Goal: Task Accomplishment & Management: Manage account settings

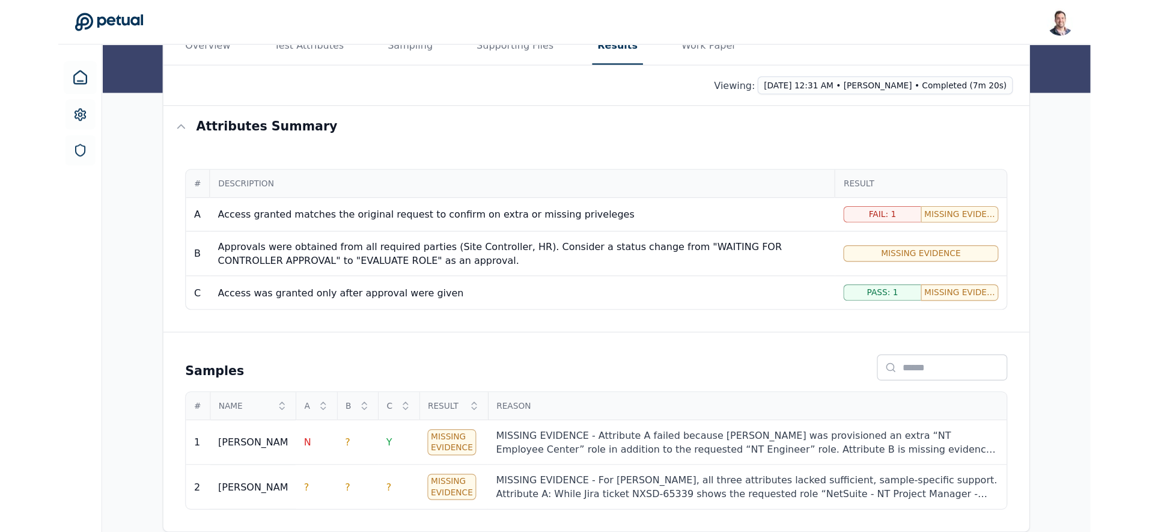
scroll to position [88, 0]
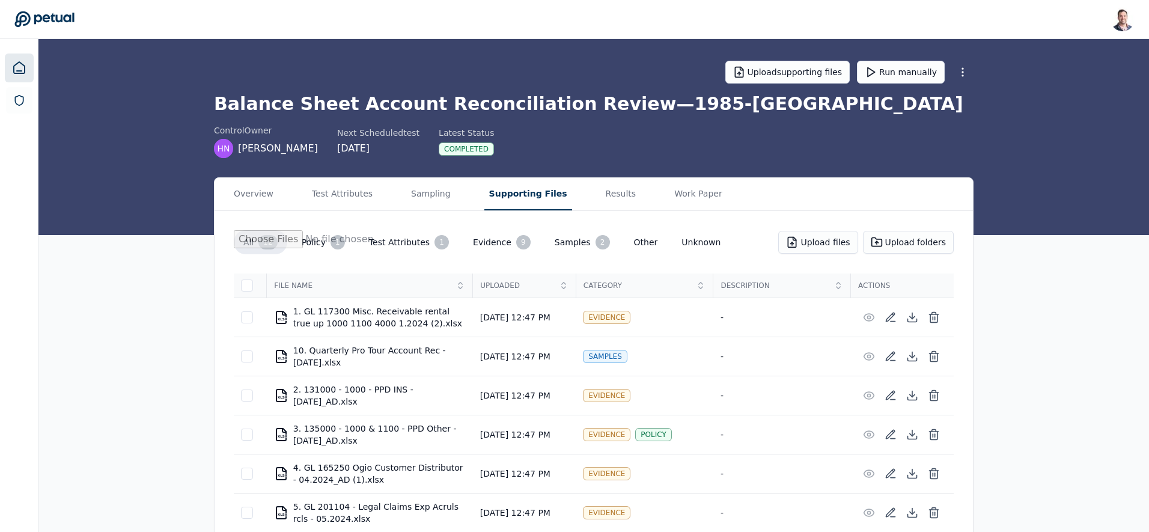
click at [16, 62] on icon at bounding box center [19, 68] width 14 height 14
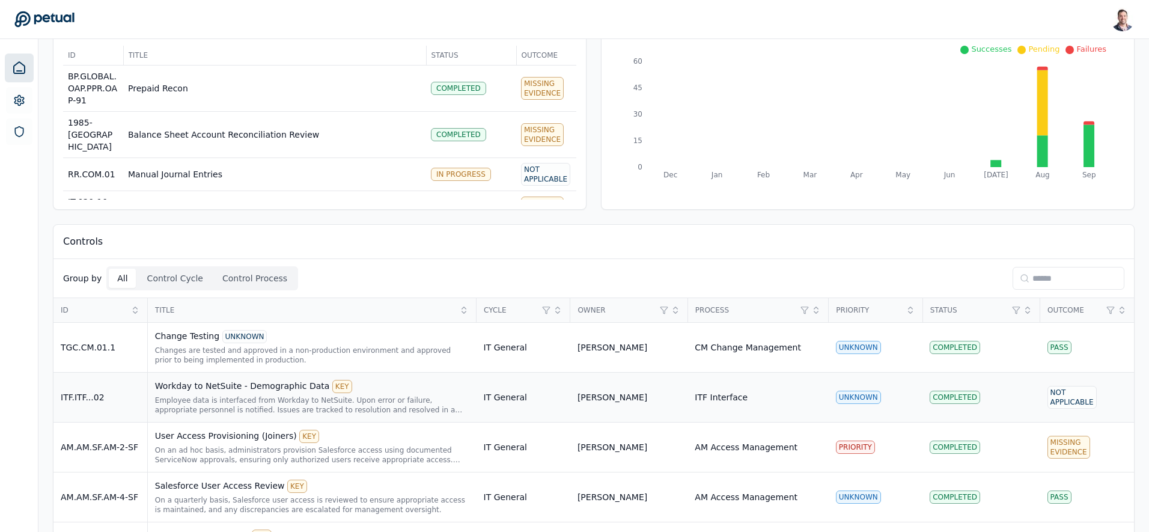
scroll to position [92, 0]
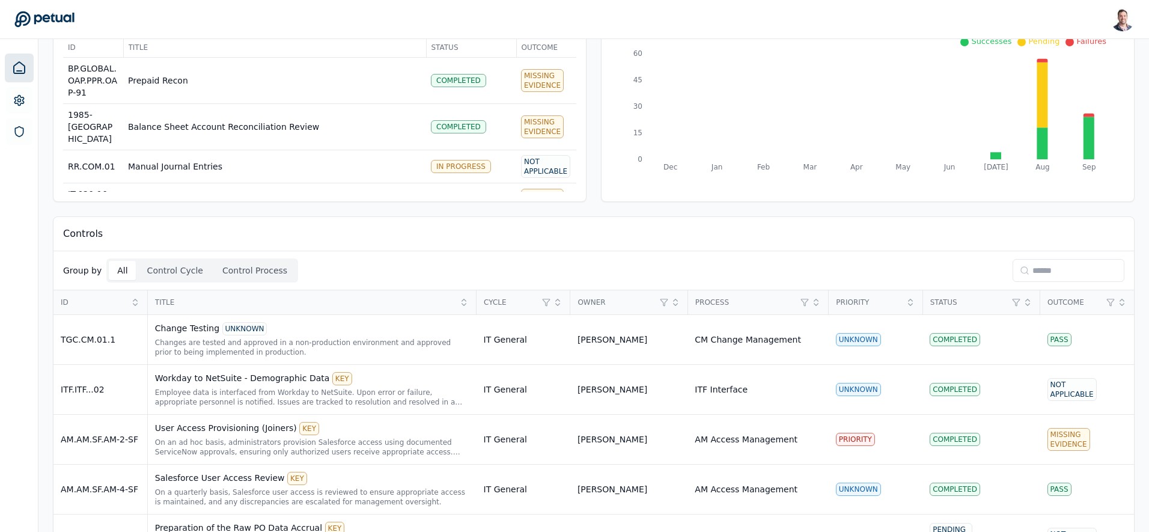
click at [1045, 271] on input at bounding box center [1069, 270] width 112 height 23
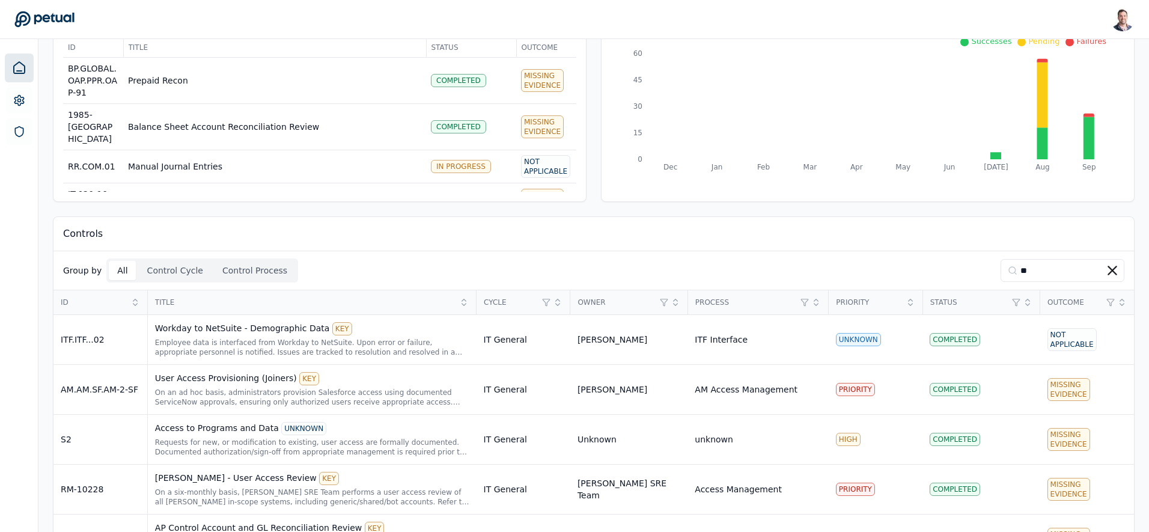
scroll to position [0, 0]
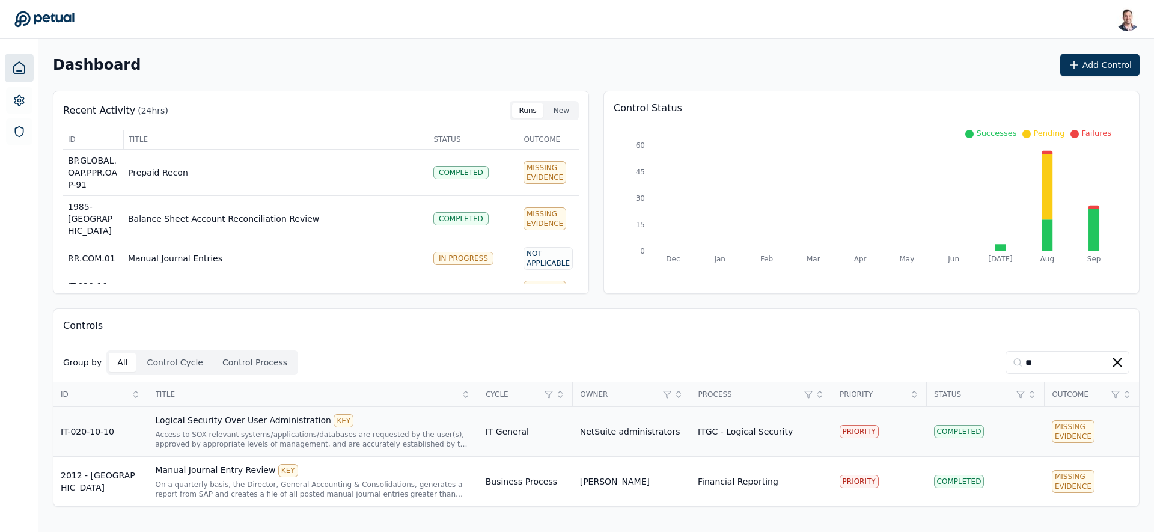
type input "**"
click at [270, 427] on div "Logical Security Over User Administration KEY Access to SOX relevant systems/ap…" at bounding box center [314, 431] width 316 height 35
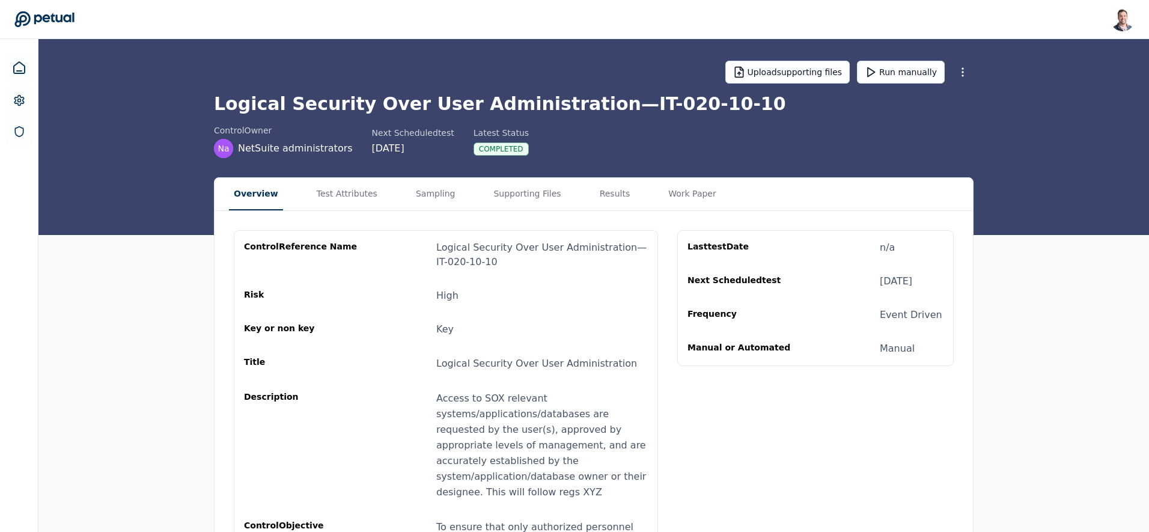
drag, startPoint x: 623, startPoint y: 103, endPoint x: 708, endPoint y: 106, distance: 84.8
click at [707, 106] on h1 "Logical Security Over User Administration — IT-020-10-10" at bounding box center [594, 104] width 760 height 22
click at [709, 106] on h1 "Logical Security Over User Administration — IT-020-10-10" at bounding box center [594, 104] width 760 height 22
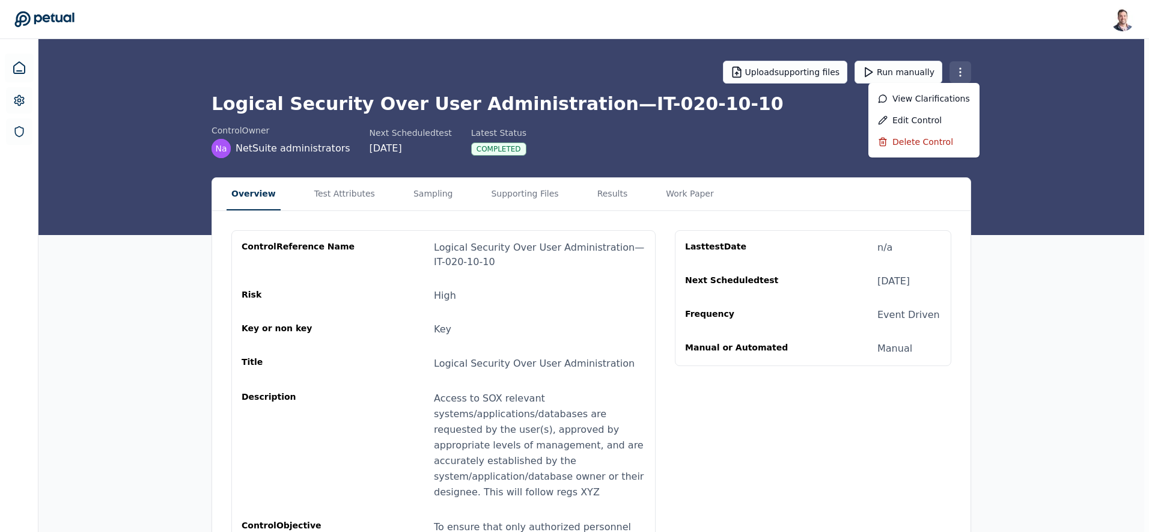
click at [965, 75] on html "[PERSON_NAME] [EMAIL_ADDRESS] Sign out Upload supporting files Run manually Log…" at bounding box center [574, 329] width 1149 height 659
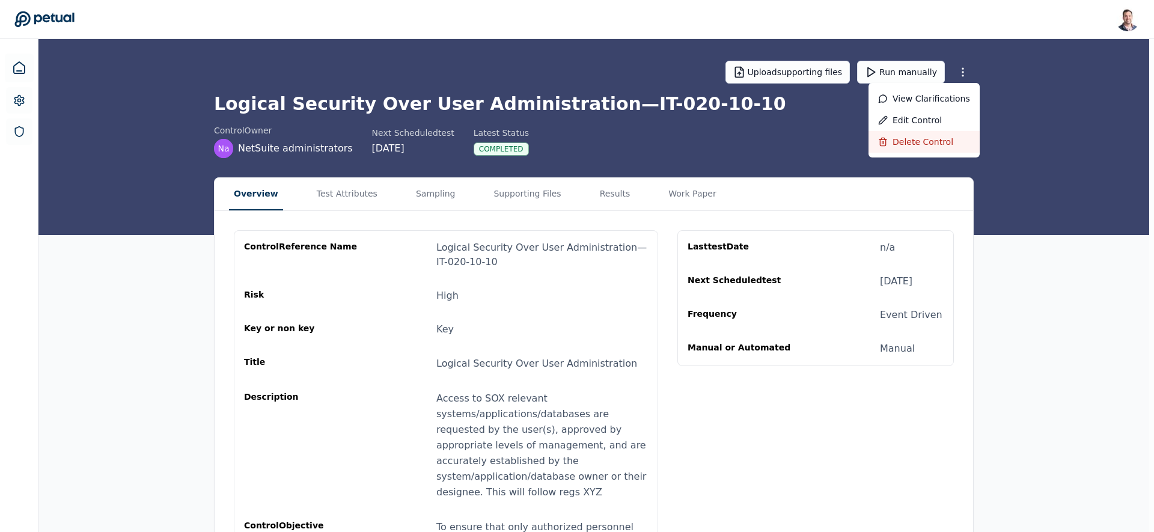
click at [924, 136] on div "Delete control" at bounding box center [924, 142] width 92 height 12
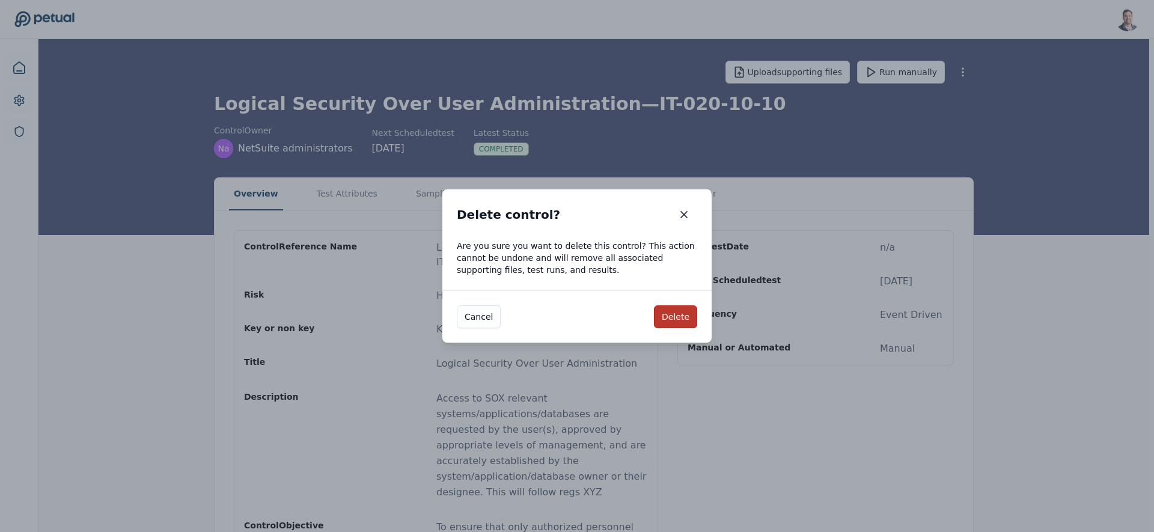
click at [675, 322] on button "Delete" at bounding box center [675, 316] width 43 height 23
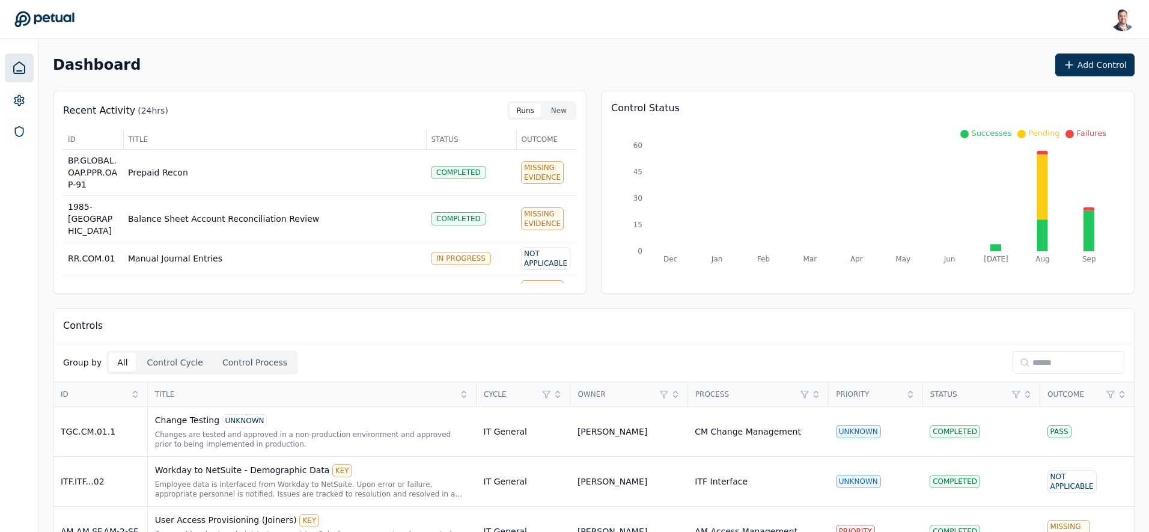
scroll to position [241, 0]
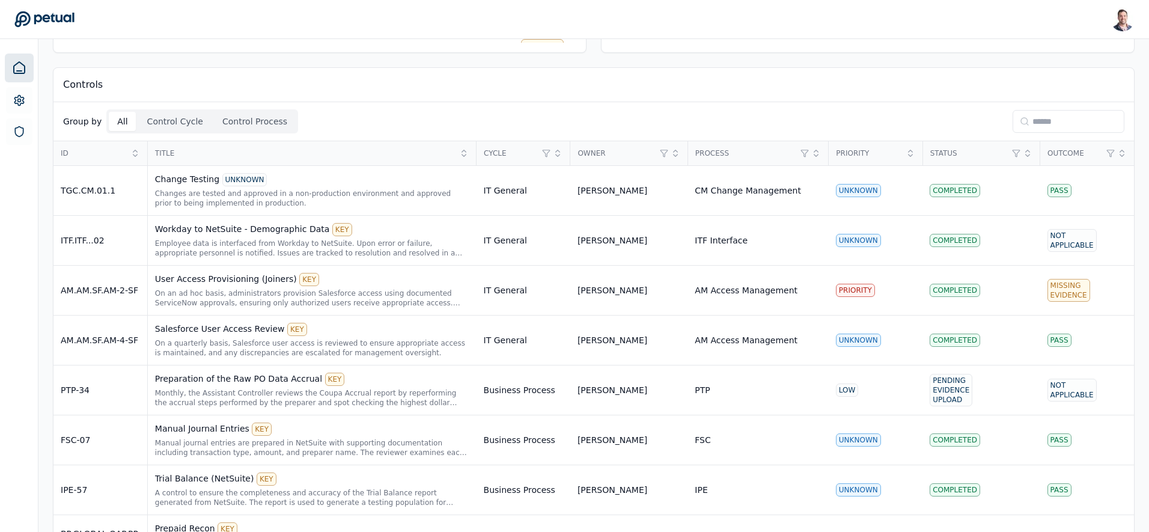
click at [165, 108] on div "Group by All Control Cycle Control Process" at bounding box center [594, 121] width 1081 height 39
click at [167, 121] on button "Control Cycle" at bounding box center [175, 121] width 73 height 19
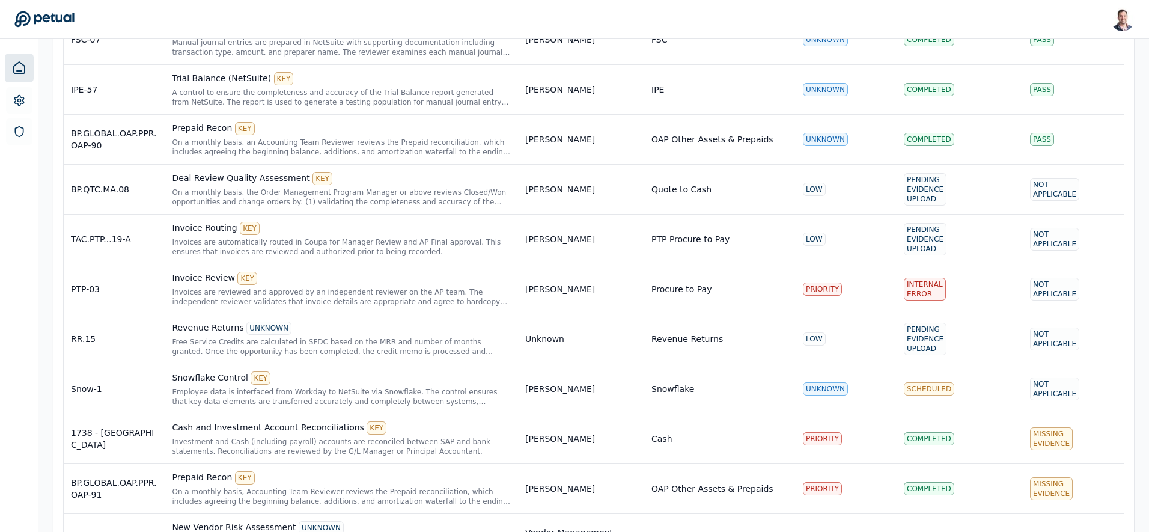
scroll to position [0, 0]
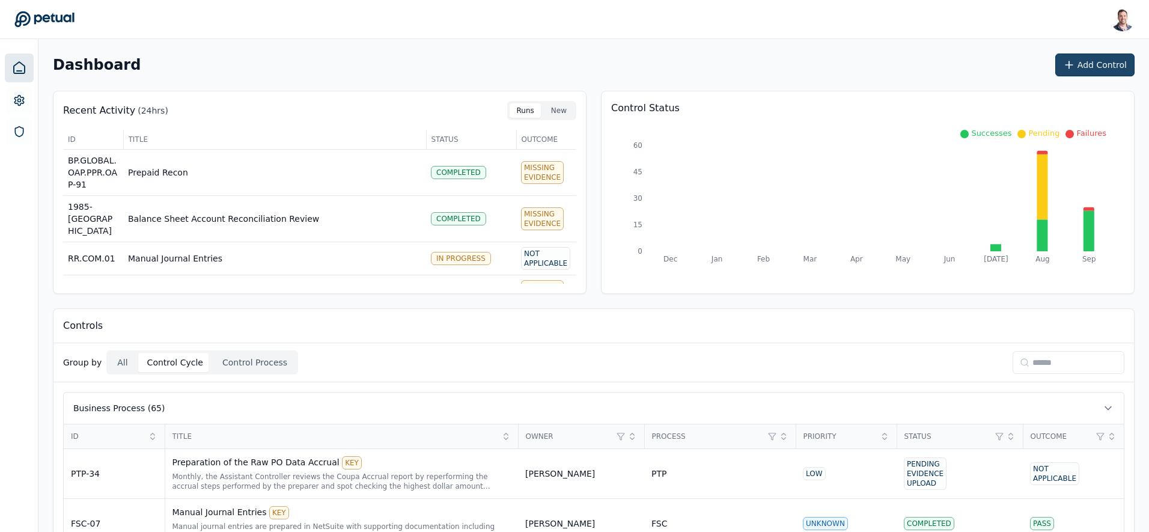
click at [1072, 69] on icon at bounding box center [1069, 65] width 12 height 12
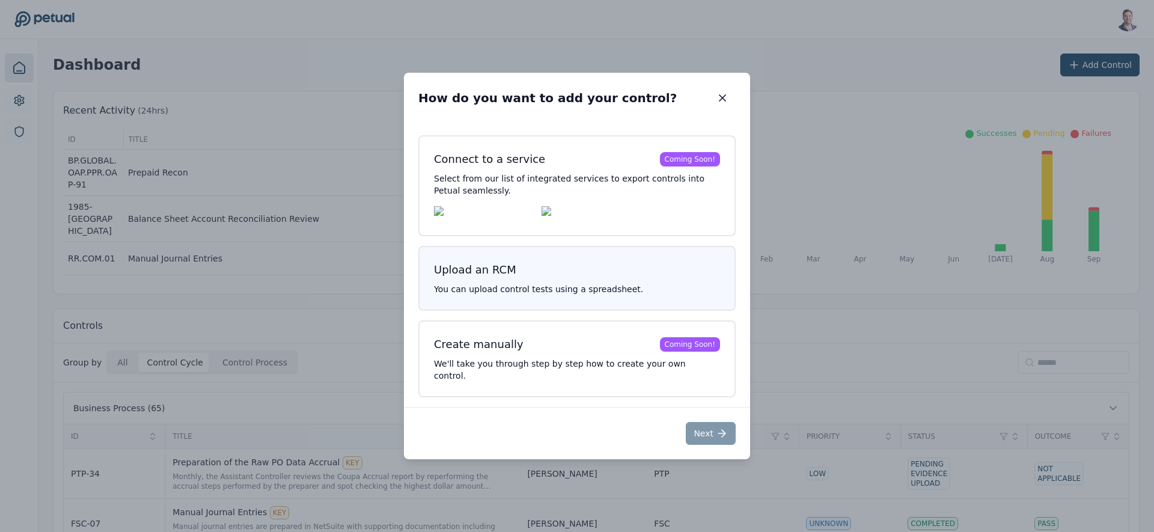
click at [522, 290] on button "Upload an RCM You can upload control tests using a spreadsheet." at bounding box center [576, 278] width 317 height 65
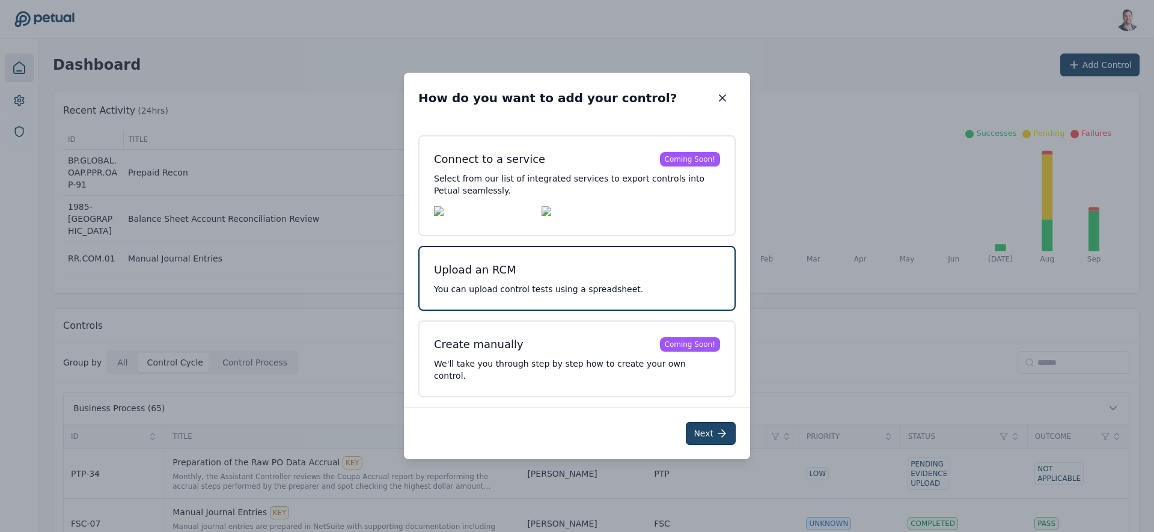
click at [702, 423] on button "Next" at bounding box center [711, 433] width 50 height 23
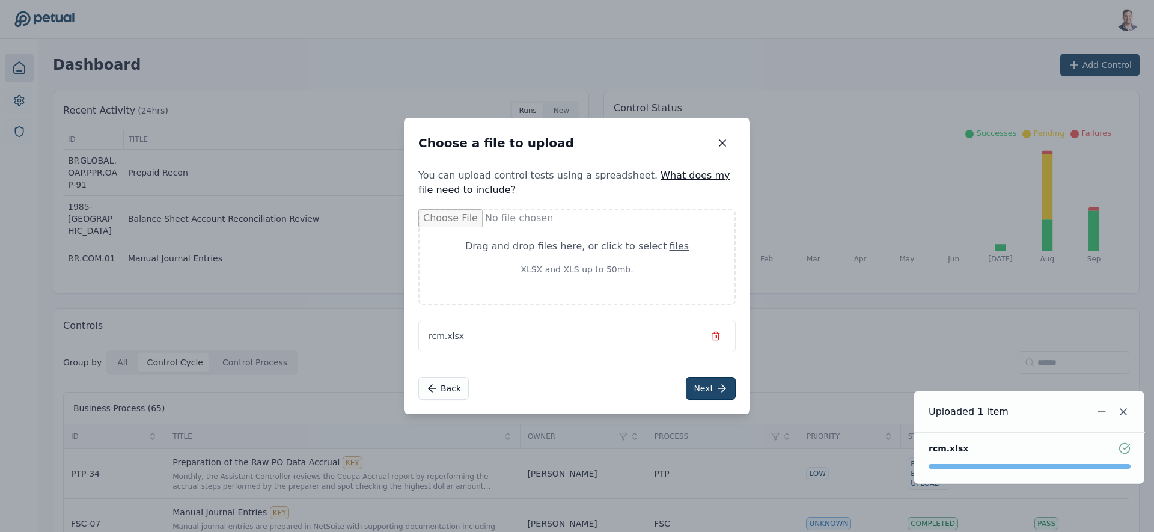
click at [718, 389] on icon at bounding box center [722, 388] width 12 height 12
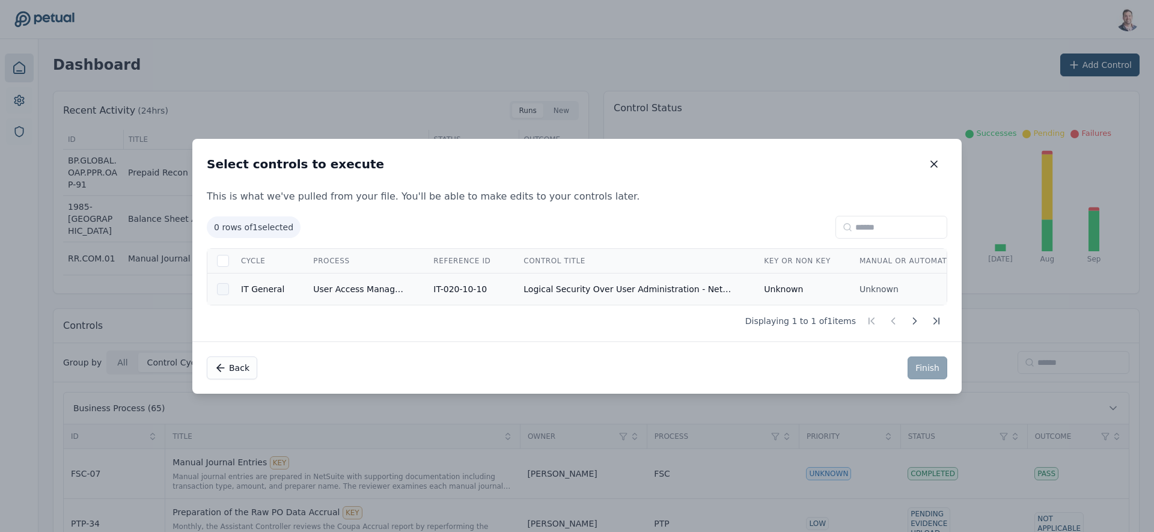
click at [224, 288] on div at bounding box center [223, 289] width 12 height 12
click at [933, 371] on button "Finish" at bounding box center [928, 367] width 40 height 23
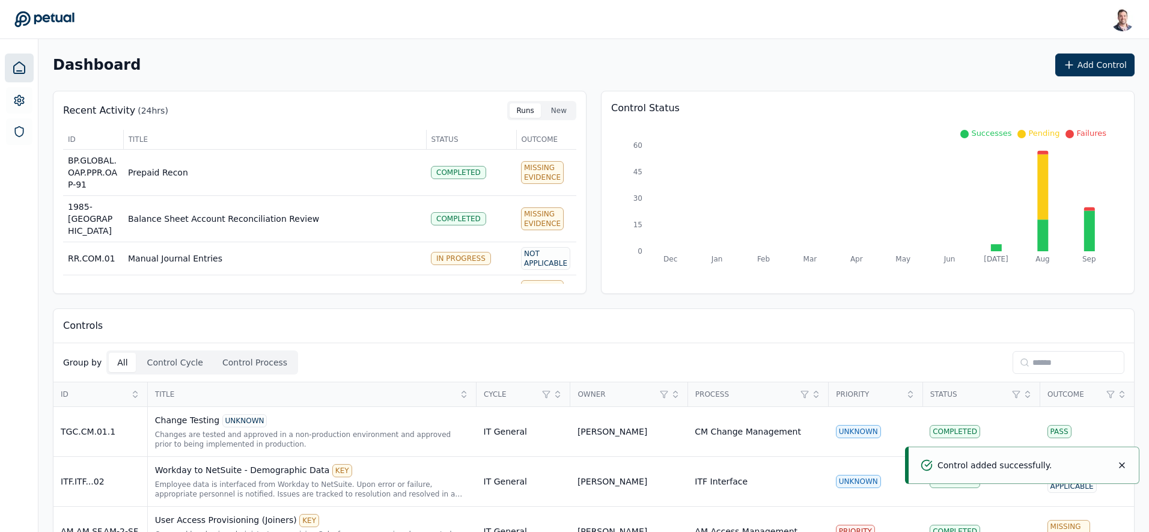
click at [1044, 366] on input at bounding box center [1069, 362] width 112 height 23
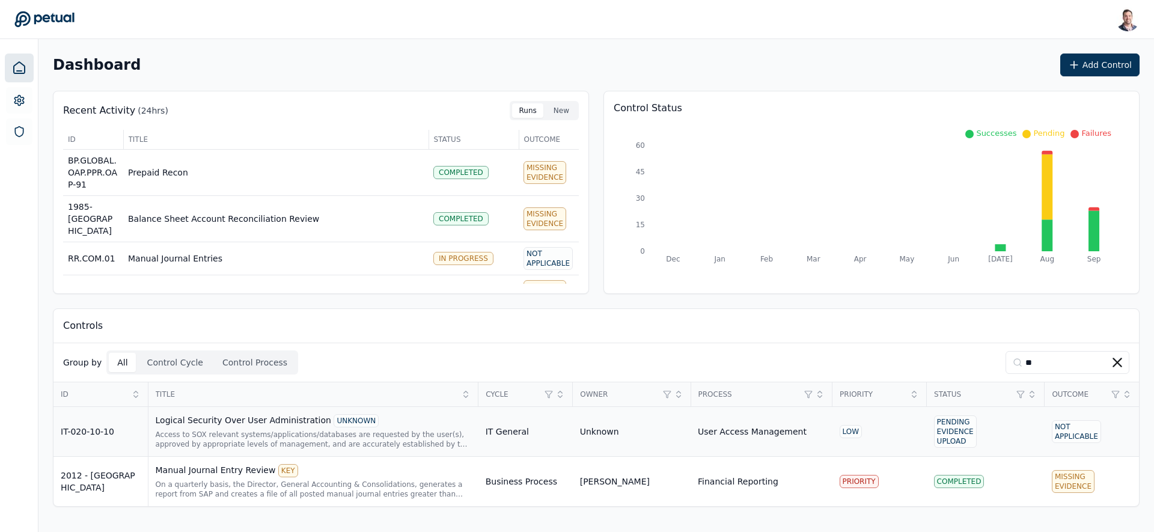
type input "**"
click at [257, 430] on div "Access to SOX relevant systems/applications/databases are requested by the user…" at bounding box center [314, 439] width 316 height 19
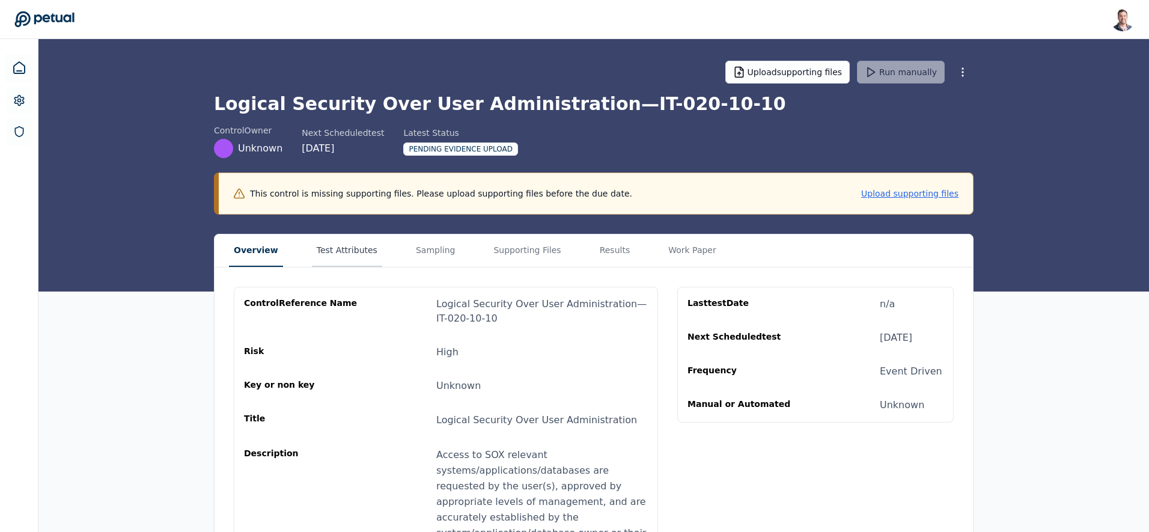
click at [345, 256] on button "Test Attributes" at bounding box center [347, 250] width 70 height 32
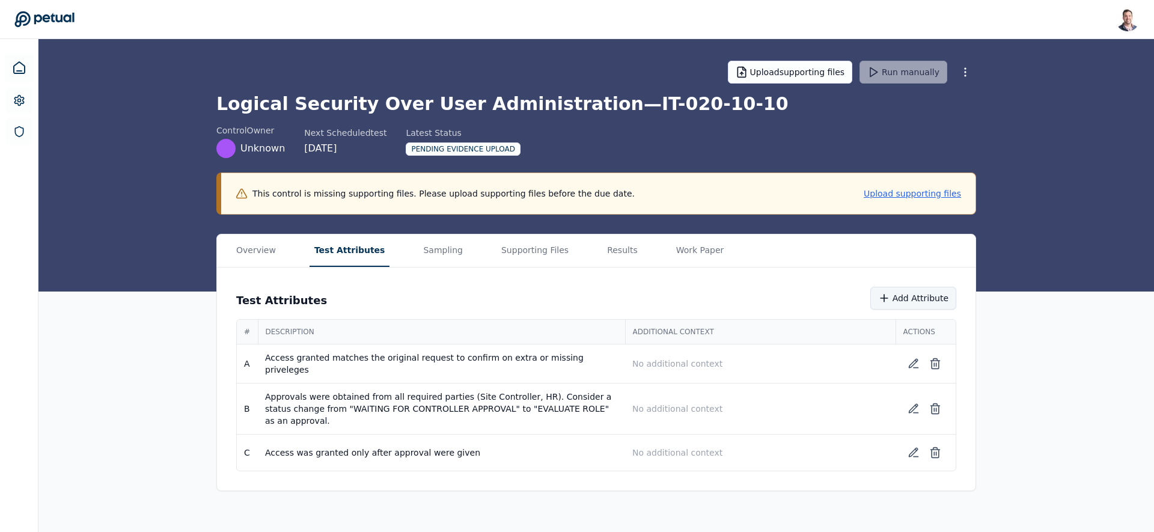
click at [934, 301] on button "Add Attribute" at bounding box center [913, 298] width 86 height 23
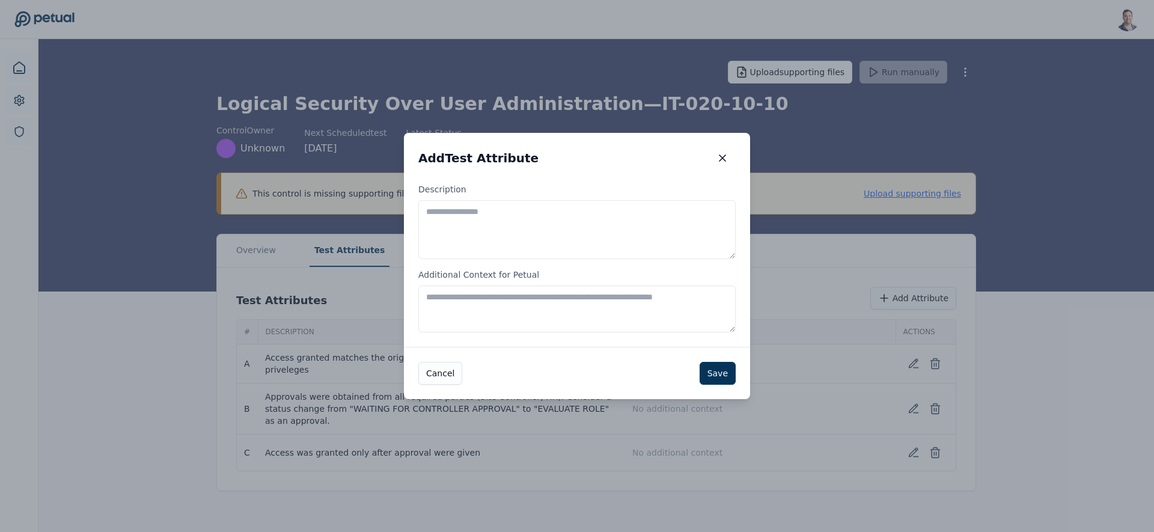
click at [504, 221] on textarea "Description" at bounding box center [576, 229] width 317 height 59
type textarea "**********"
click at [711, 369] on button "Save" at bounding box center [718, 373] width 36 height 23
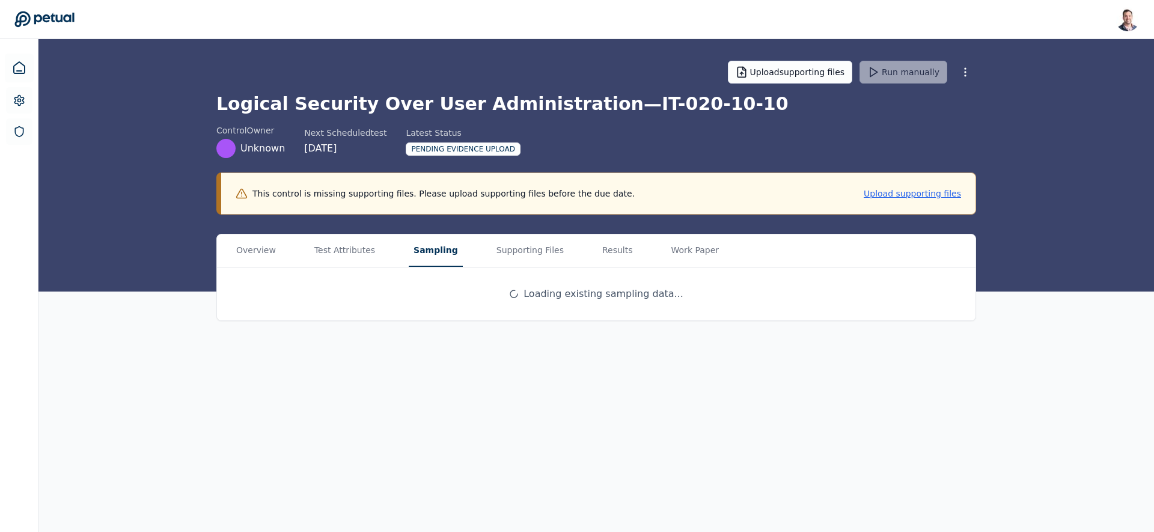
click at [432, 259] on button "Sampling" at bounding box center [436, 250] width 54 height 32
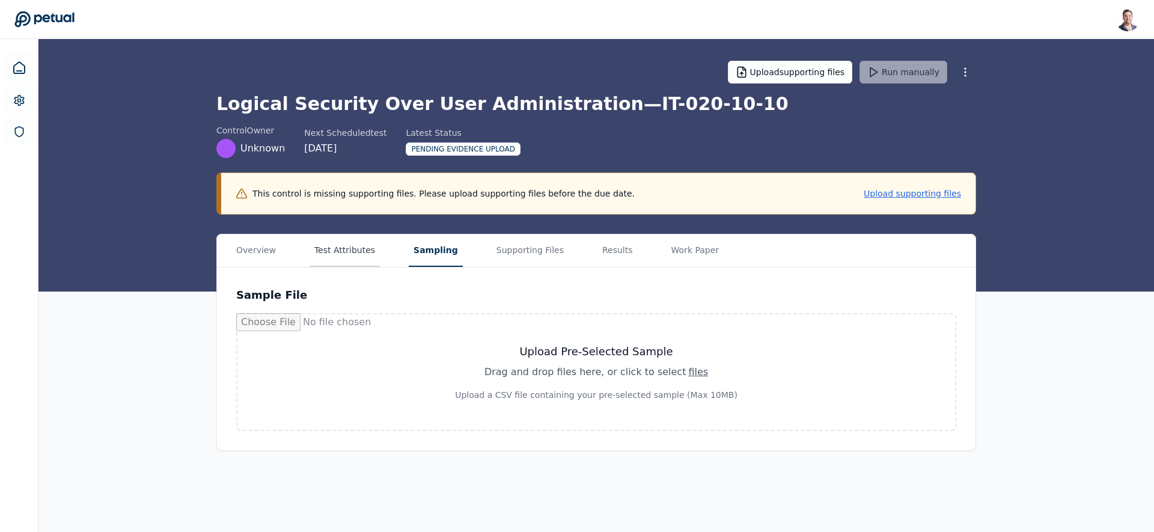
click at [344, 255] on button "Test Attributes" at bounding box center [345, 250] width 70 height 32
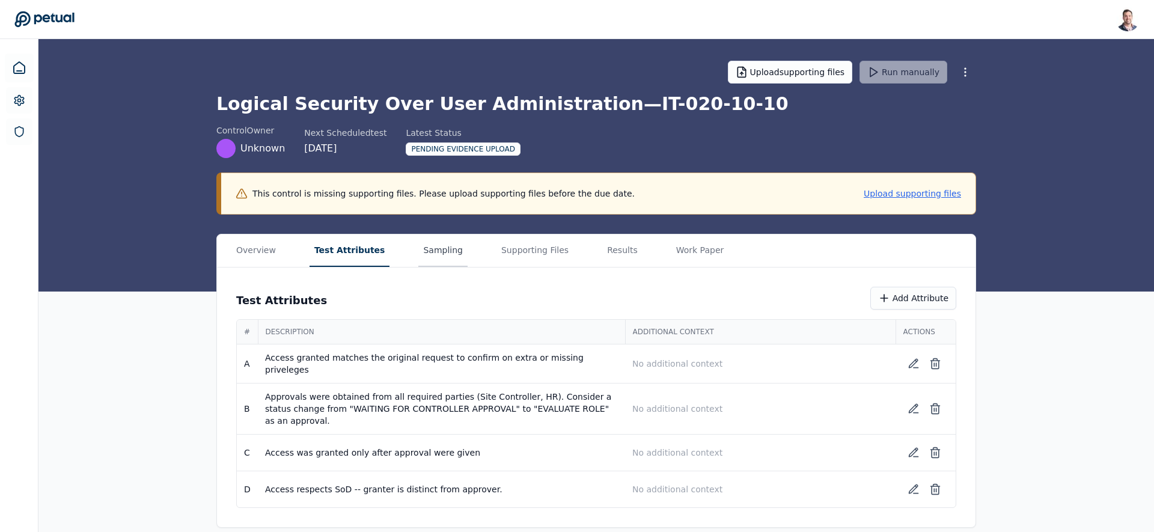
click at [428, 248] on button "Sampling" at bounding box center [442, 250] width 49 height 32
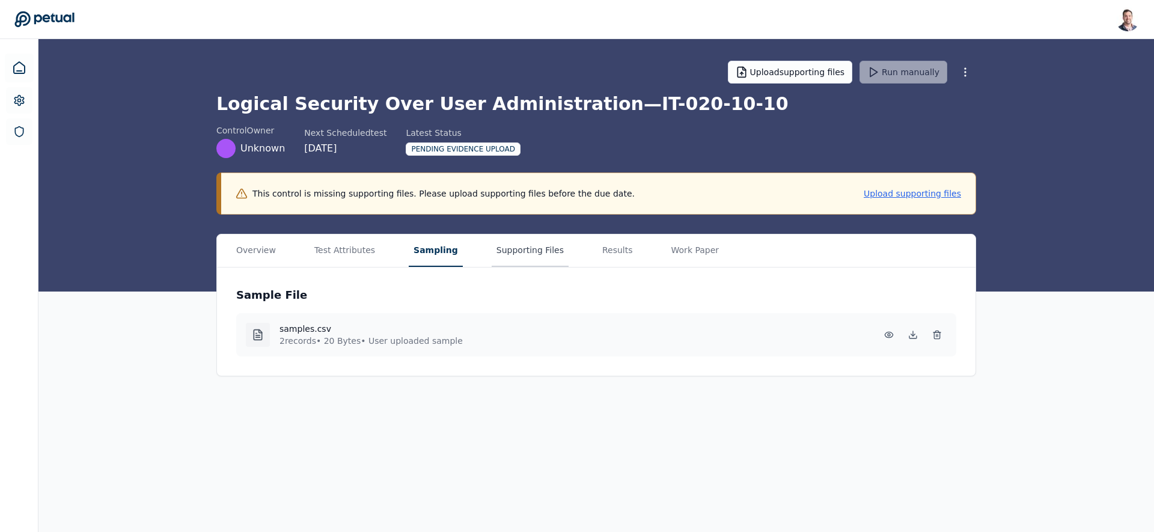
click at [507, 259] on button "Supporting Files" at bounding box center [530, 250] width 77 height 32
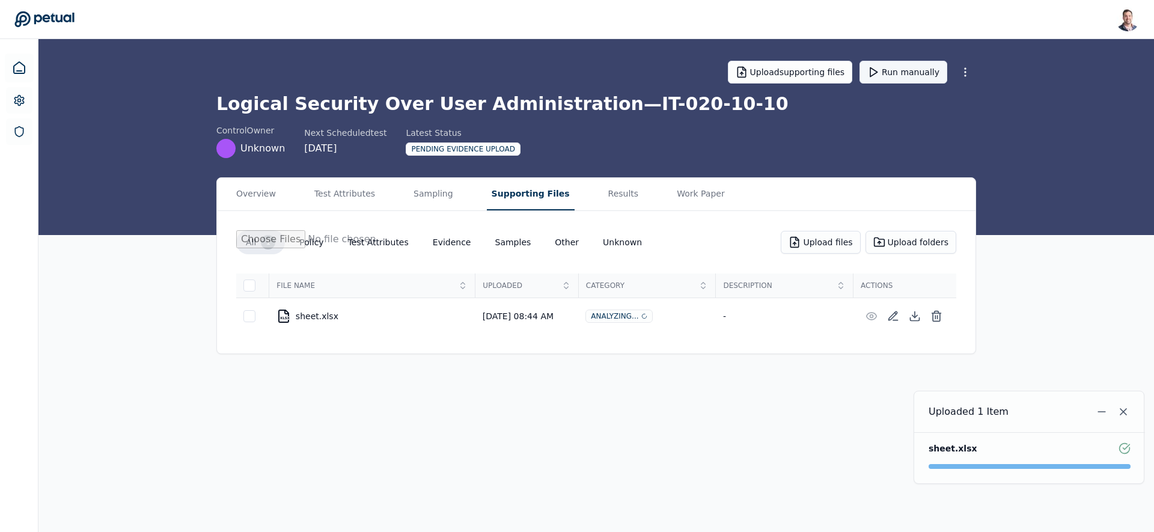
click at [901, 69] on button "Run manually" at bounding box center [904, 72] width 88 height 23
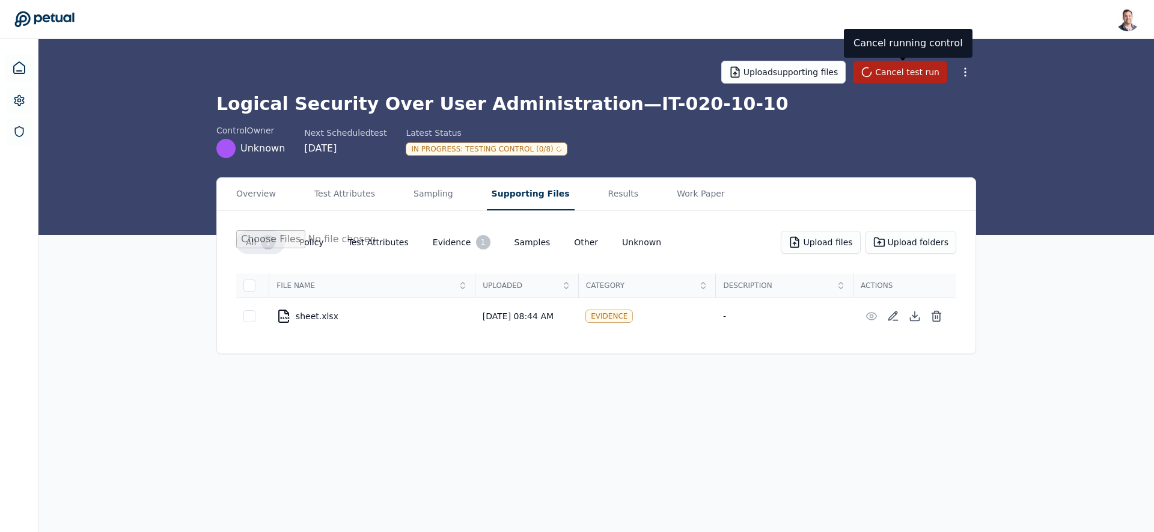
click at [530, 103] on h1 "Logical Security Over User Administration — IT-020-10-10" at bounding box center [596, 104] width 760 height 22
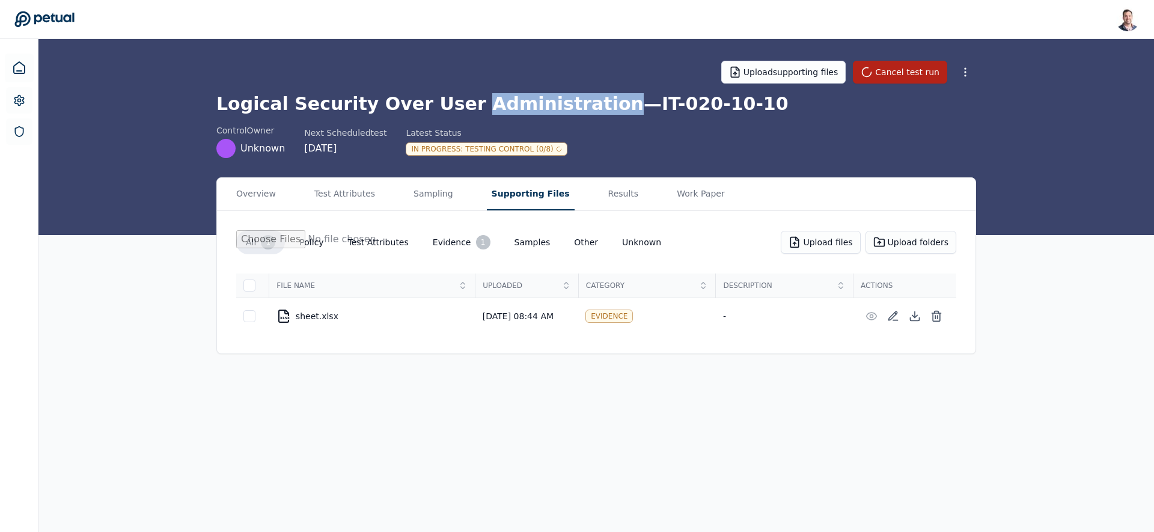
click at [530, 103] on h1 "Logical Security Over User Administration — IT-020-10-10" at bounding box center [596, 104] width 760 height 22
click at [504, 107] on h1 "Logical Security Over User Administration — IT-020-10-10" at bounding box center [596, 104] width 760 height 22
drag, startPoint x: 647, startPoint y: 105, endPoint x: 616, endPoint y: 105, distance: 30.7
click at [616, 105] on h1 "Logical Security Over User Administration — IT-020-10-10" at bounding box center [596, 104] width 760 height 22
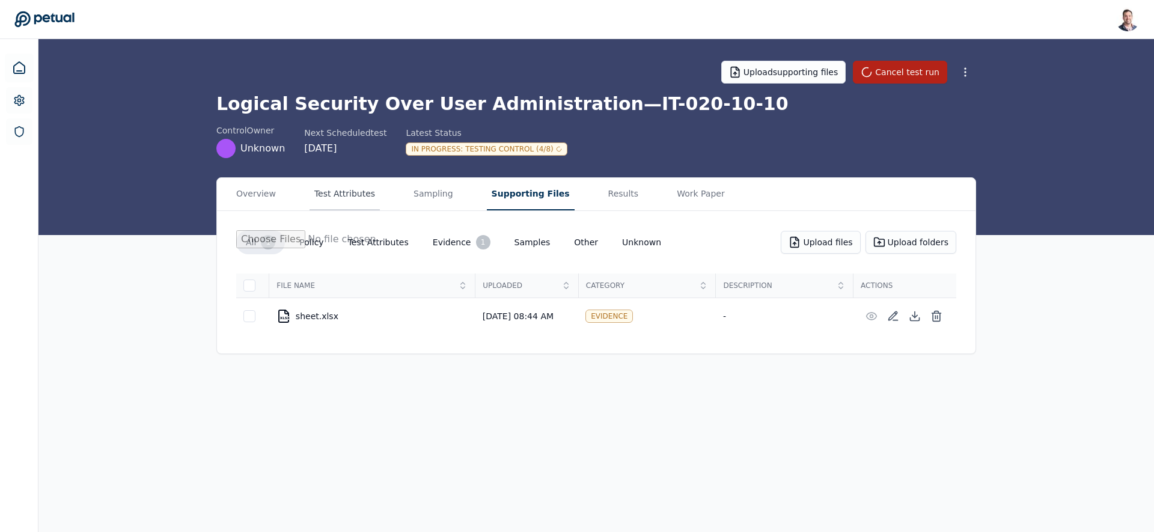
click at [353, 201] on button "Test Attributes" at bounding box center [345, 194] width 70 height 32
click at [519, 193] on button "Supporting Files" at bounding box center [531, 194] width 88 height 32
click at [890, 316] on icon at bounding box center [893, 316] width 12 height 12
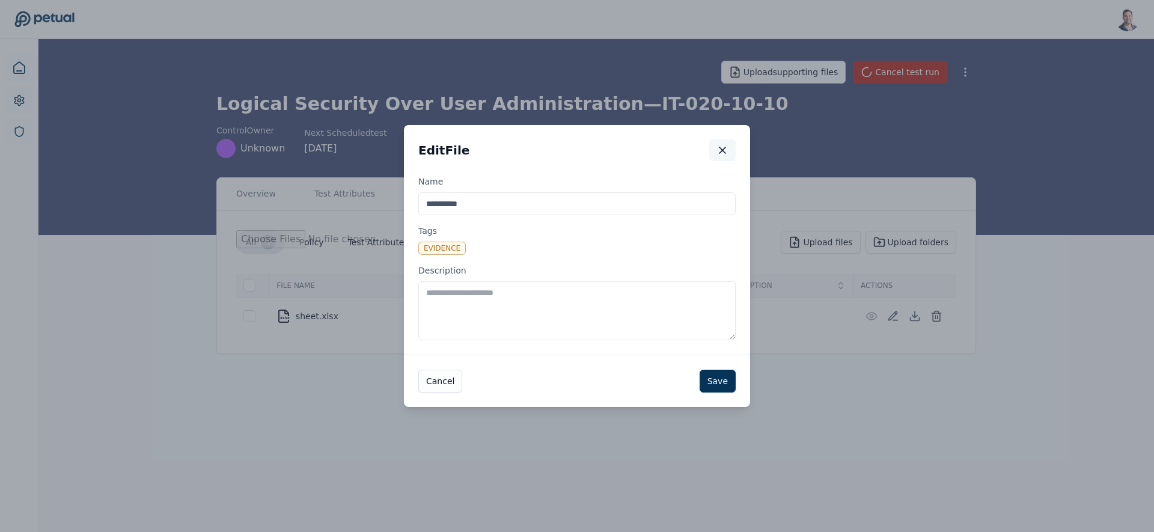
click at [726, 151] on icon "button" at bounding box center [723, 150] width 12 height 12
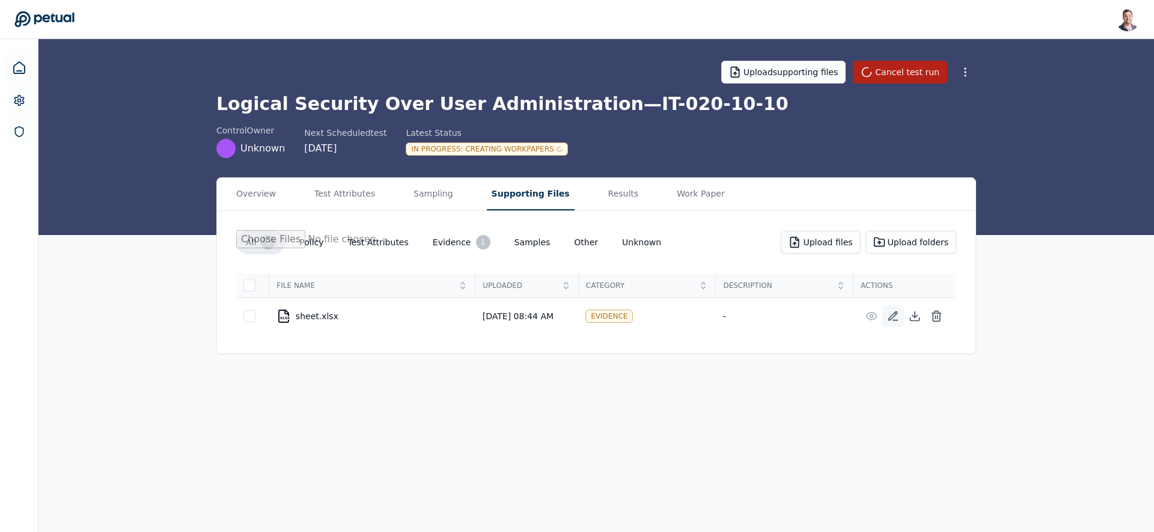
click at [893, 319] on icon at bounding box center [893, 316] width 12 height 12
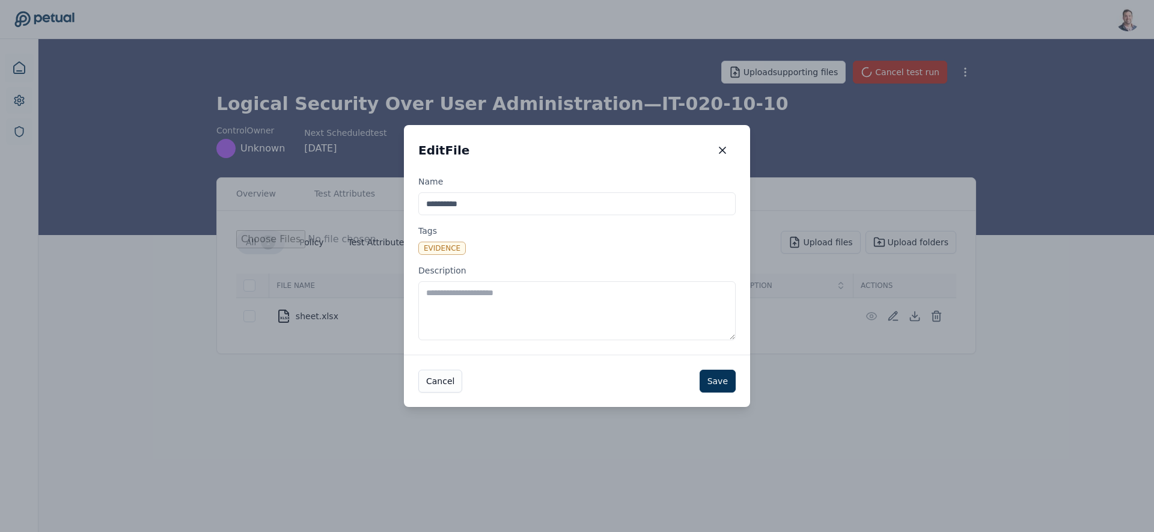
click at [525, 310] on textarea "Description" at bounding box center [576, 310] width 317 height 59
click at [720, 150] on icon "button" at bounding box center [723, 150] width 12 height 12
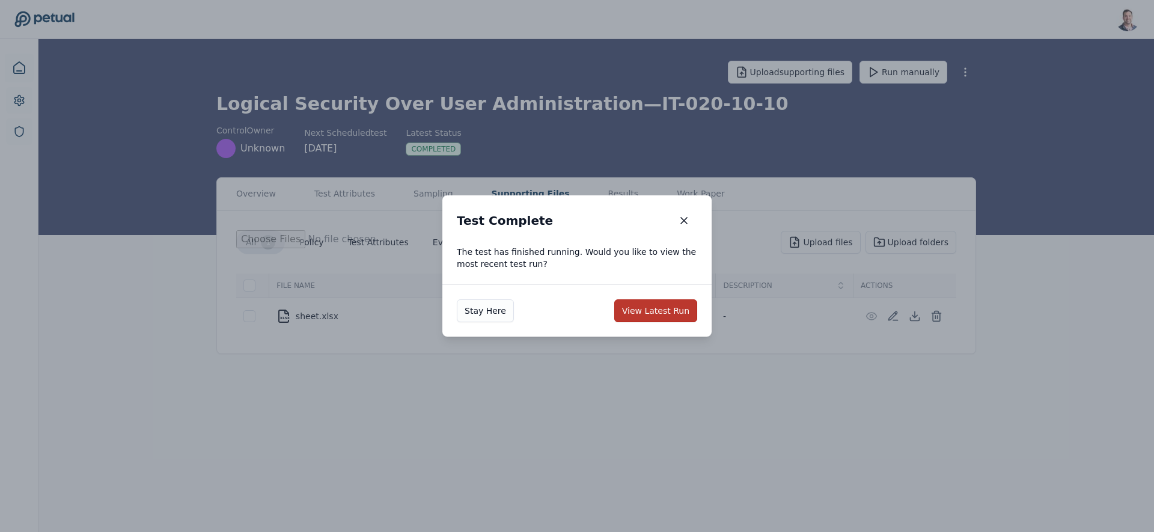
click at [658, 312] on button "View Latest Run" at bounding box center [655, 310] width 83 height 23
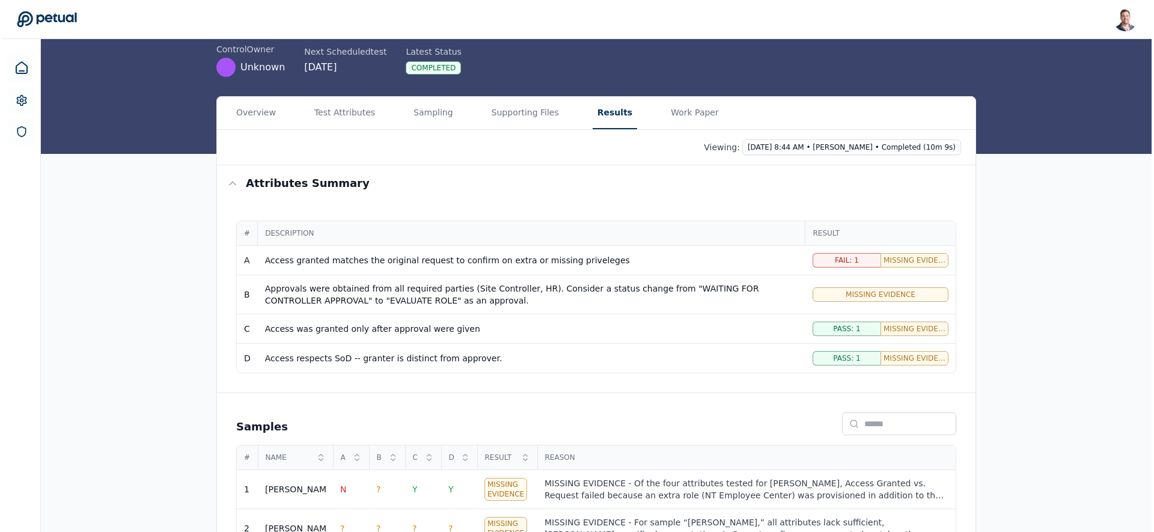
scroll to position [117, 0]
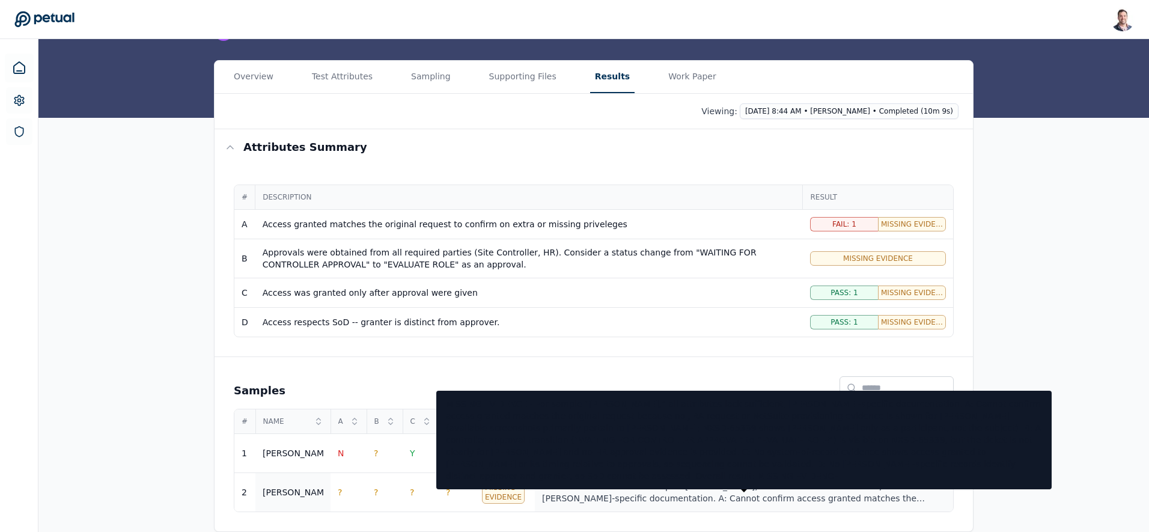
click at [774, 491] on div "MISSING EVIDENCE - For sample “[PERSON_NAME],” all attributes lack sufficient, …" at bounding box center [744, 492] width 404 height 24
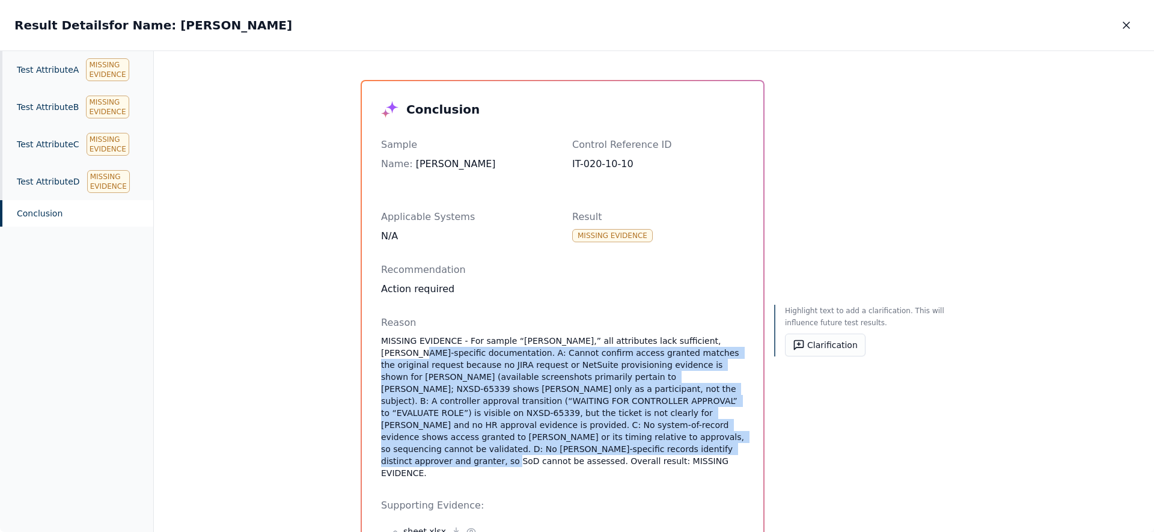
drag, startPoint x: 599, startPoint y: 458, endPoint x: 375, endPoint y: 347, distance: 250.3
click at [530, 407] on p "MISSING EVIDENCE - For sample “[PERSON_NAME],” all attributes lack sufficient, …" at bounding box center [562, 407] width 363 height 144
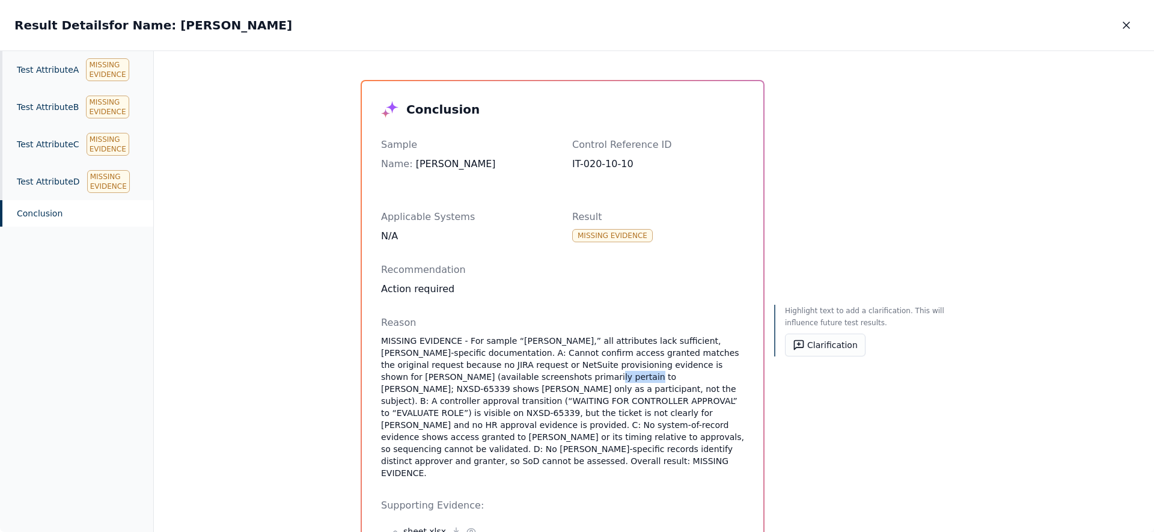
drag, startPoint x: 481, startPoint y: 379, endPoint x: 532, endPoint y: 379, distance: 51.1
click at [532, 379] on p "MISSING EVIDENCE - For sample “[PERSON_NAME],” all attributes lack sufficient, …" at bounding box center [562, 407] width 363 height 144
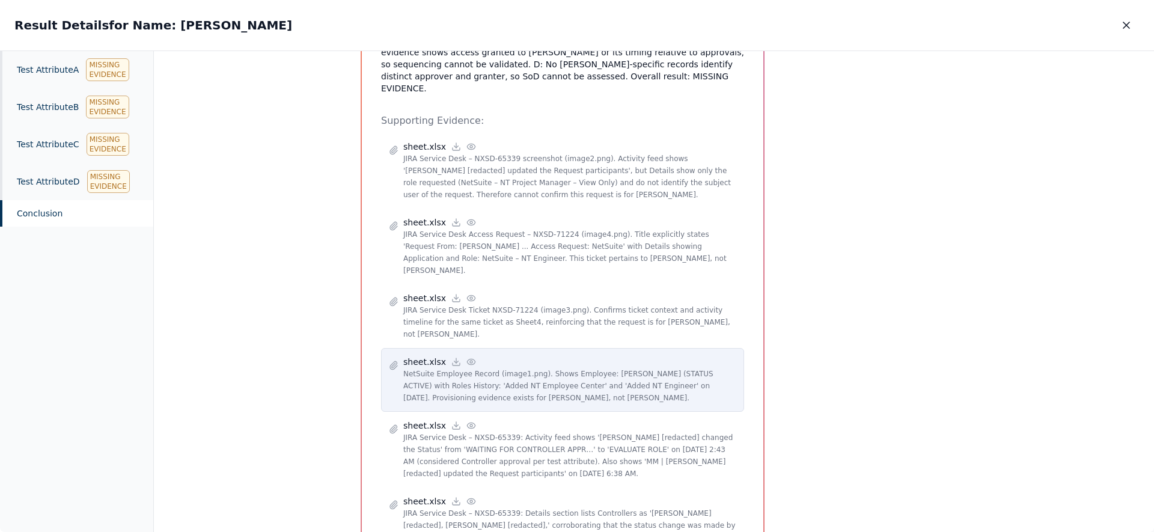
scroll to position [295, 0]
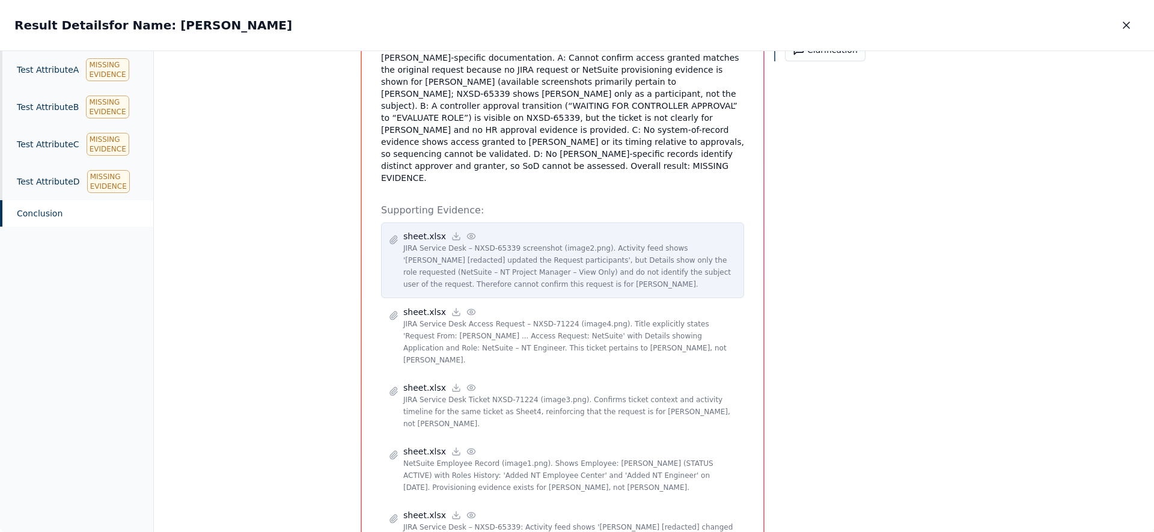
click at [467, 233] on icon at bounding box center [471, 235] width 8 height 5
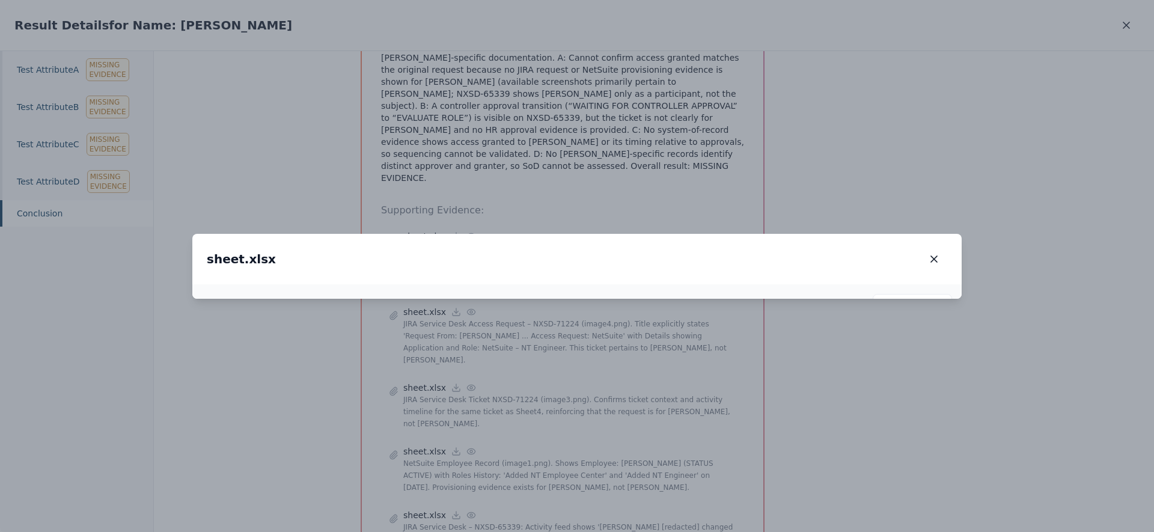
drag, startPoint x: 428, startPoint y: 363, endPoint x: 424, endPoint y: 323, distance: 39.9
click at [527, 284] on img at bounding box center [575, 272] width 97 height 24
drag, startPoint x: 352, startPoint y: 382, endPoint x: 435, endPoint y: 289, distance: 124.7
click at [561, 217] on img at bounding box center [627, 201] width 132 height 32
drag, startPoint x: 575, startPoint y: 196, endPoint x: 561, endPoint y: 379, distance: 183.3
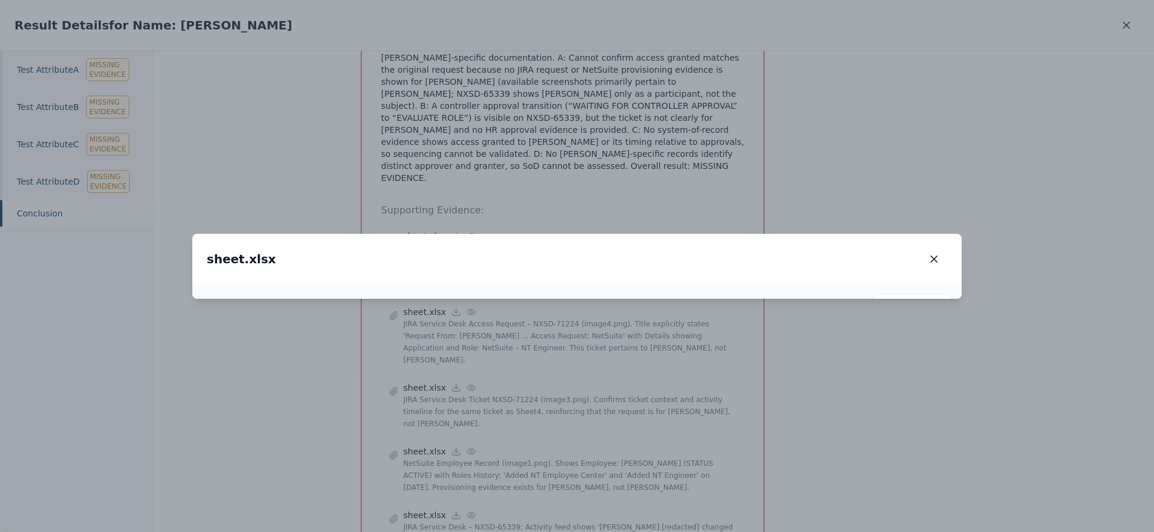
click at [581, 288] on img at bounding box center [647, 271] width 132 height 32
drag, startPoint x: 539, startPoint y: 216, endPoint x: 536, endPoint y: 347, distance: 131.1
click at [577, 465] on img at bounding box center [643, 481] width 132 height 32
drag, startPoint x: 529, startPoint y: 253, endPoint x: 526, endPoint y: 283, distance: 29.6
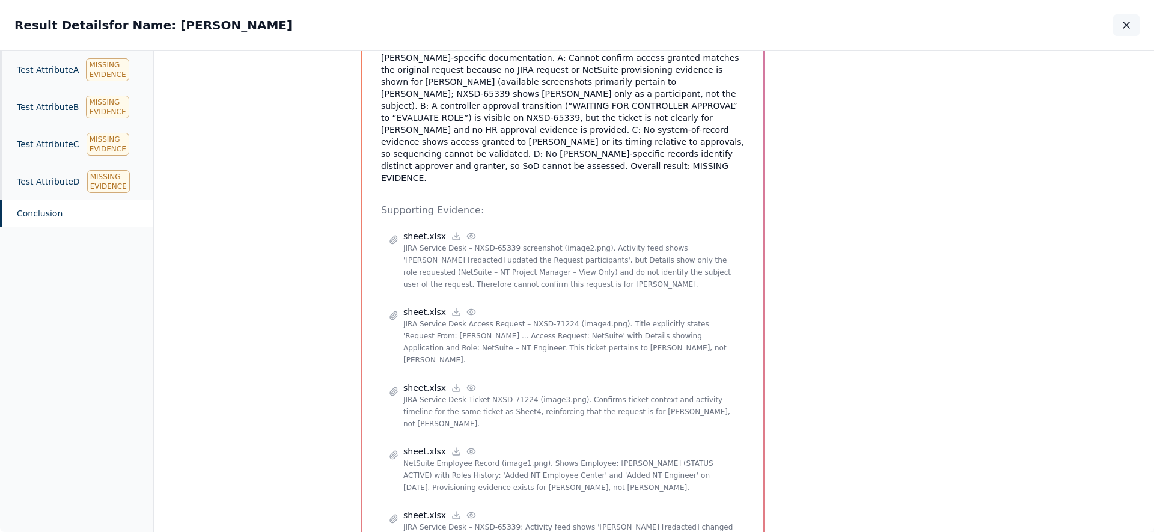
click at [1129, 25] on icon "button" at bounding box center [1127, 25] width 12 height 12
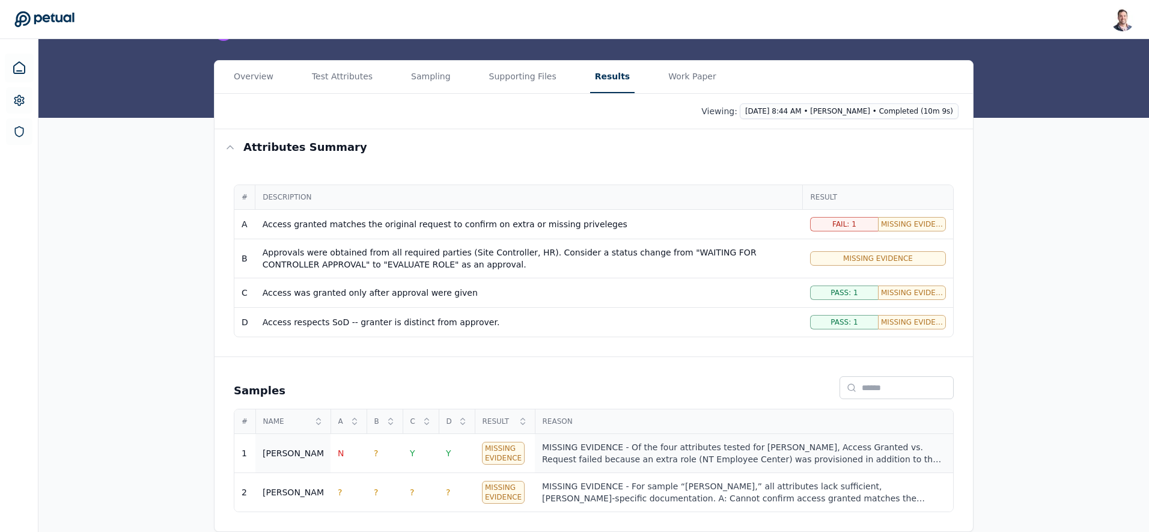
click at [695, 452] on div "MISSING EVIDENCE - Of the four attributes tested for [PERSON_NAME], Access Gran…" at bounding box center [744, 453] width 404 height 24
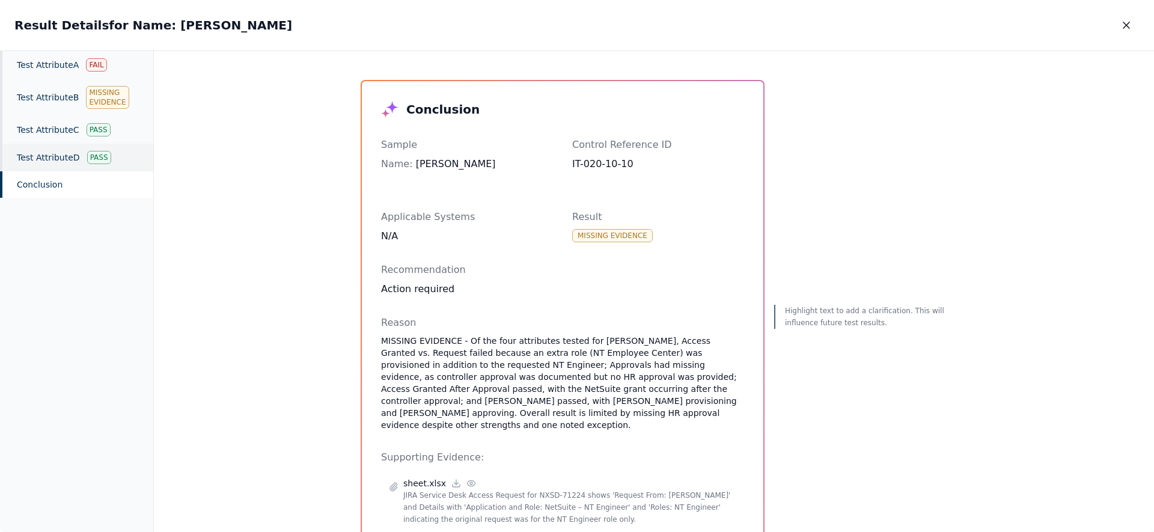
click at [28, 156] on div "Test Attribute D Pass" at bounding box center [76, 158] width 153 height 28
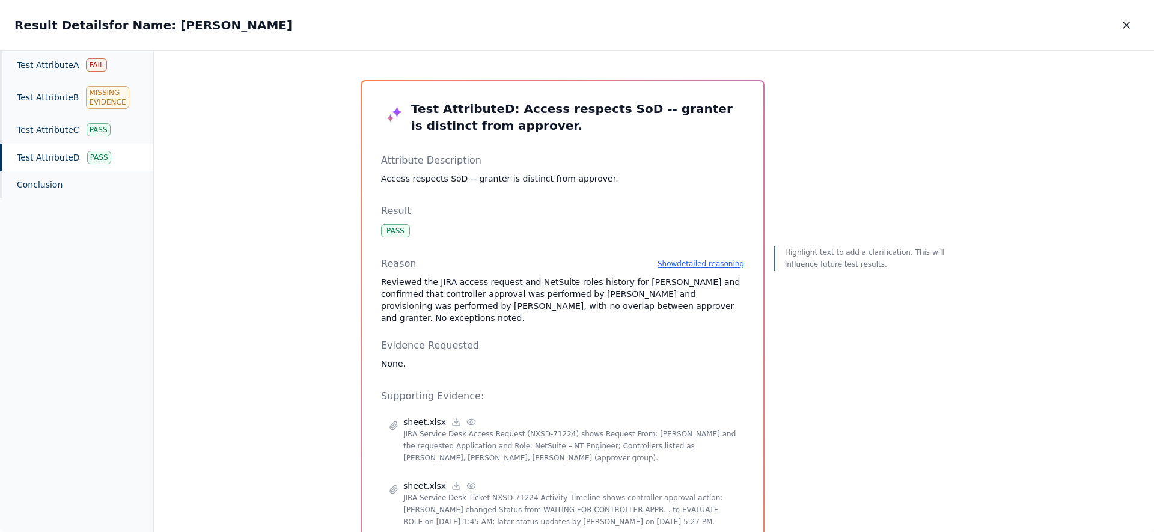
click at [560, 180] on p "Access respects SoD -- granter is distinct from approver." at bounding box center [562, 179] width 363 height 12
click at [658, 304] on p "Reviewed the JIRA access request and NetSuite roles history for [PERSON_NAME] a…" at bounding box center [562, 300] width 363 height 48
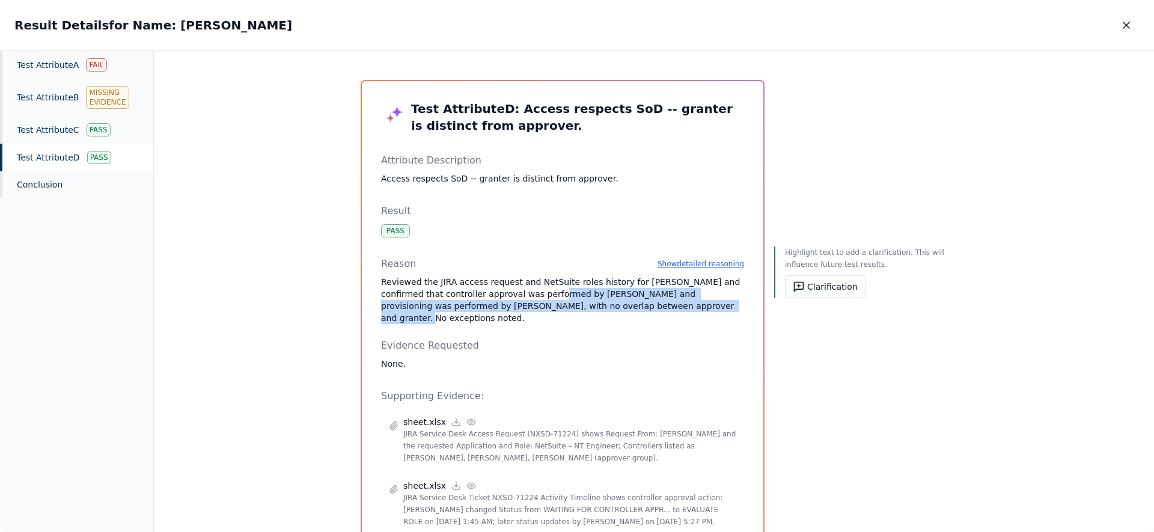
drag, startPoint x: 657, startPoint y: 305, endPoint x: 528, endPoint y: 290, distance: 129.5
click at [528, 290] on p "Reviewed the JIRA access request and NetSuite roles history for [PERSON_NAME] a…" at bounding box center [562, 300] width 363 height 48
click at [712, 295] on p "Reviewed the JIRA access request and NetSuite roles history for [PERSON_NAME] a…" at bounding box center [562, 300] width 363 height 48
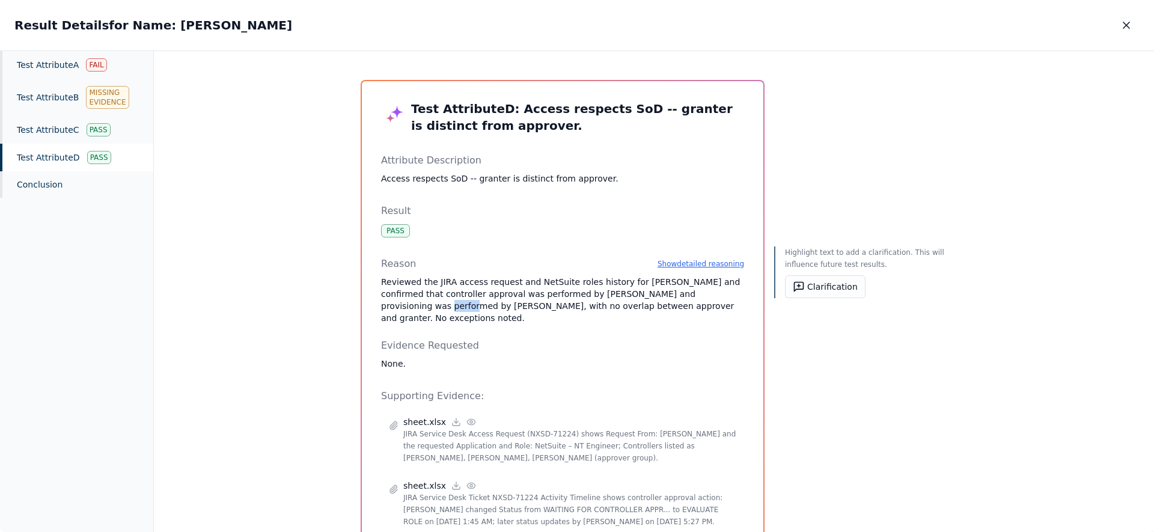
click at [712, 295] on p "Reviewed the JIRA access request and NetSuite roles history for [PERSON_NAME] a…" at bounding box center [562, 300] width 363 height 48
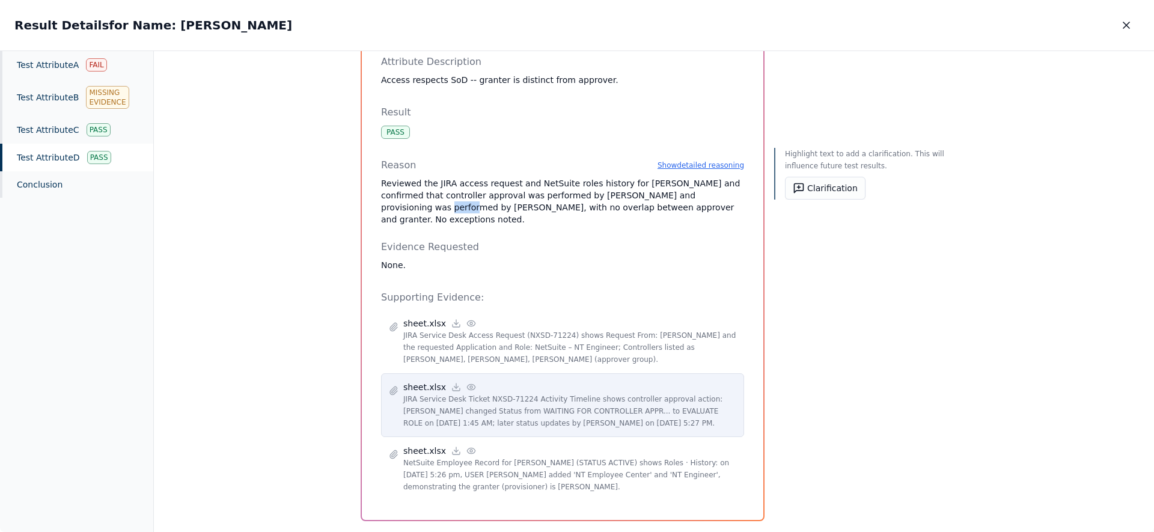
scroll to position [101, 0]
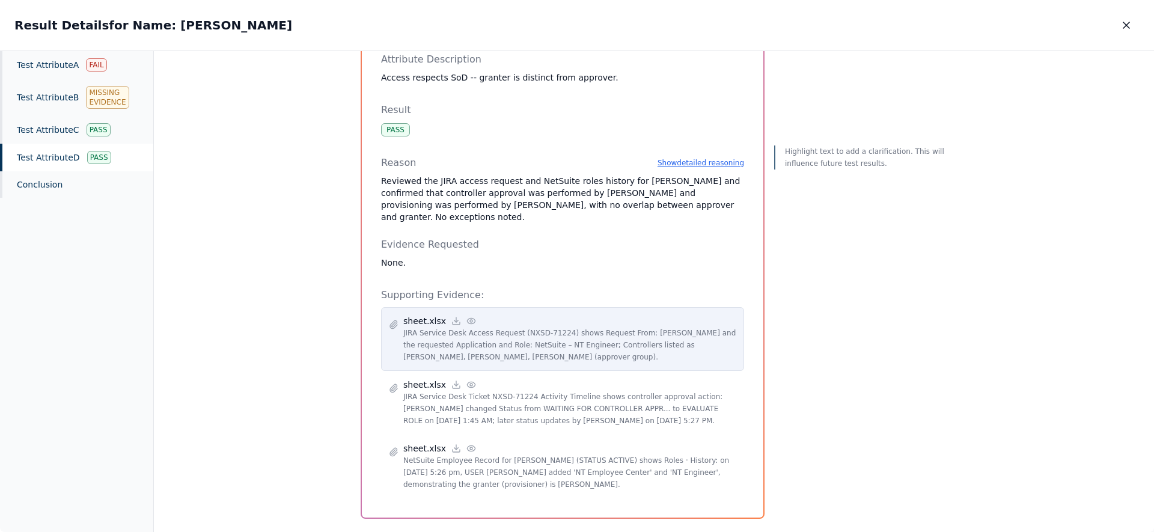
click at [467, 316] on icon at bounding box center [472, 321] width 10 height 10
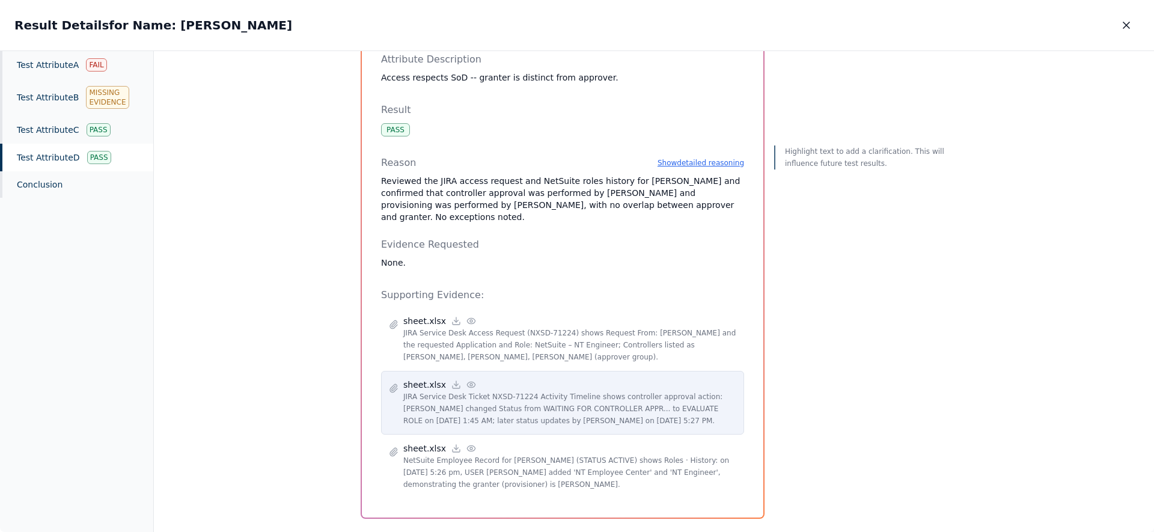
click at [468, 380] on icon at bounding box center [472, 385] width 10 height 10
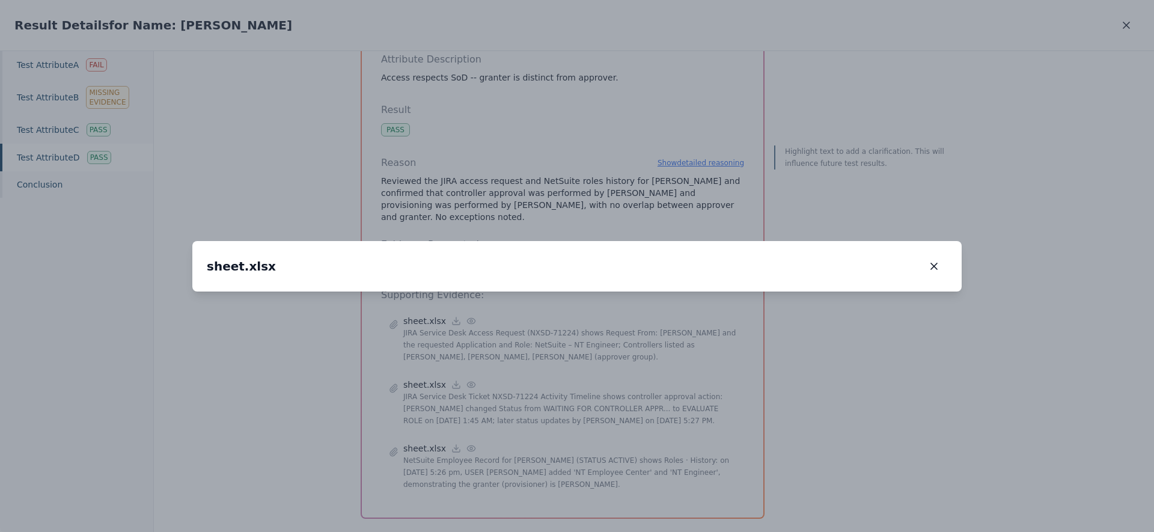
drag, startPoint x: 301, startPoint y: 370, endPoint x: 349, endPoint y: 373, distance: 48.8
click at [627, 296] on img at bounding box center [627, 296] width 0 height 0
drag, startPoint x: 365, startPoint y: 378, endPoint x: 448, endPoint y: 325, distance: 98.9
click at [711, 243] on img at bounding box center [711, 243] width 0 height 0
drag, startPoint x: 505, startPoint y: 398, endPoint x: 448, endPoint y: 401, distance: 56.6
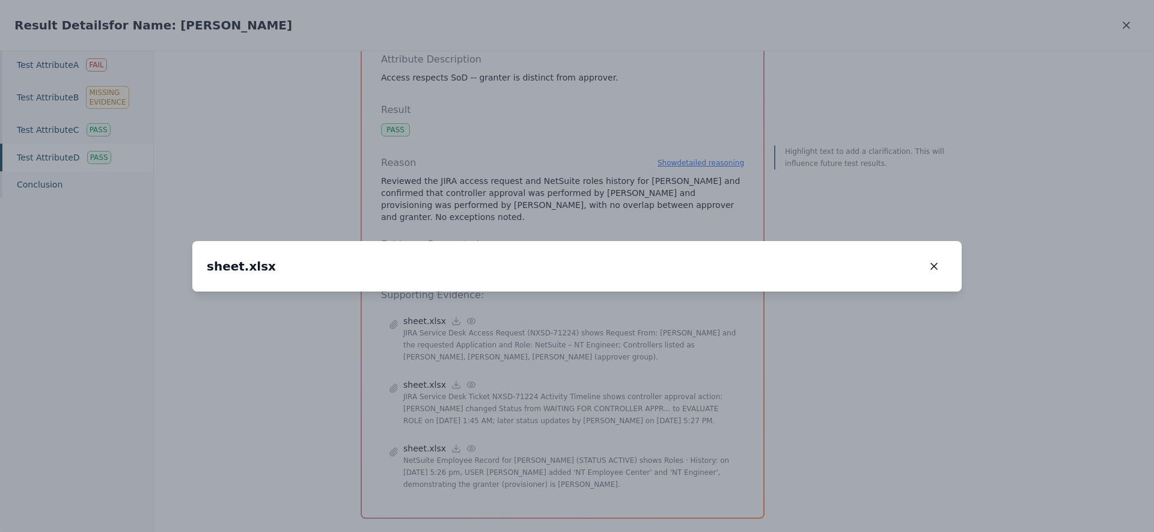
click at [655, 244] on img at bounding box center [655, 244] width 0 height 0
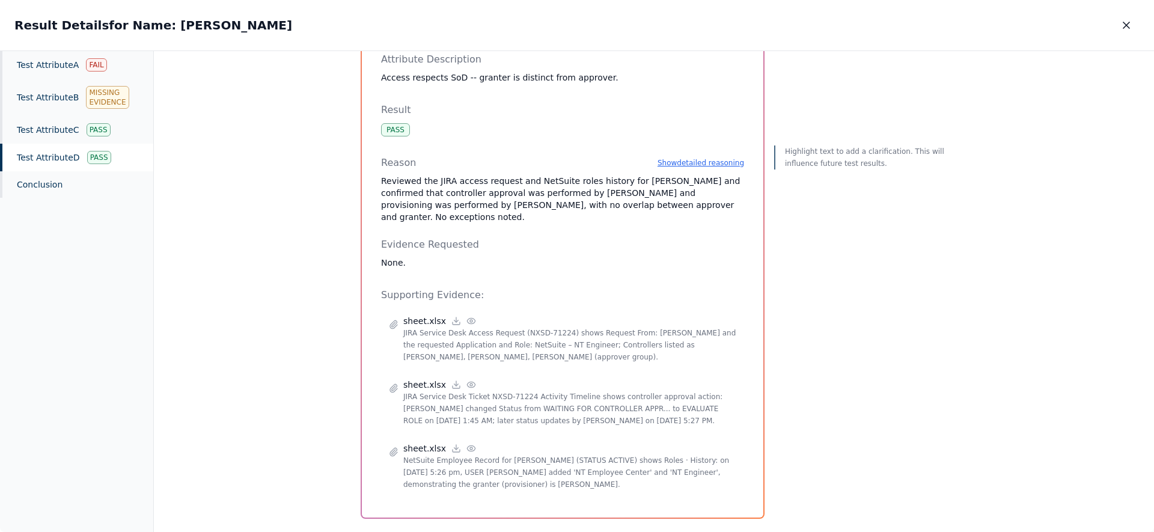
scroll to position [109, 0]
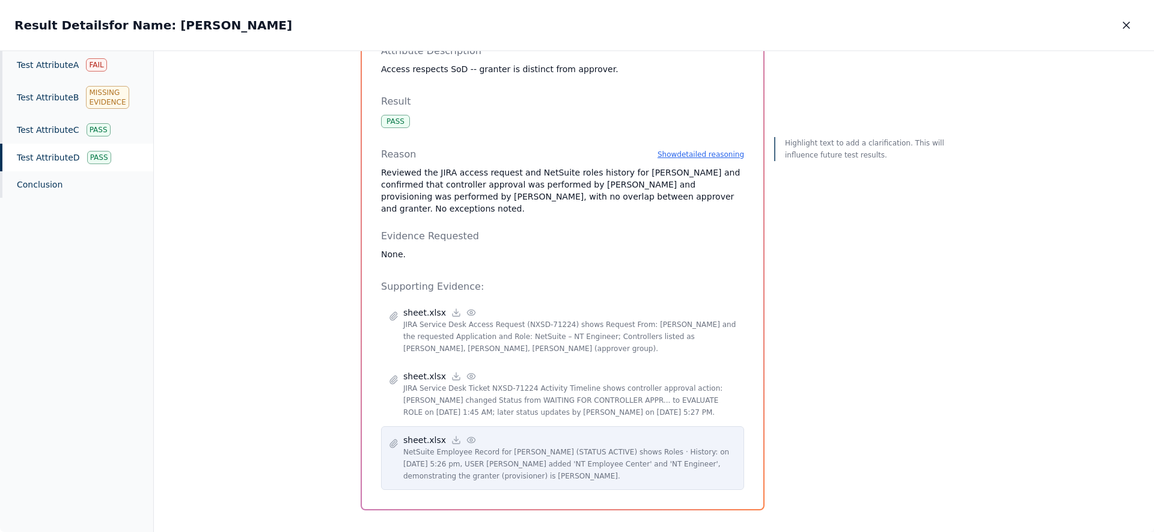
click at [467, 435] on icon at bounding box center [472, 440] width 10 height 10
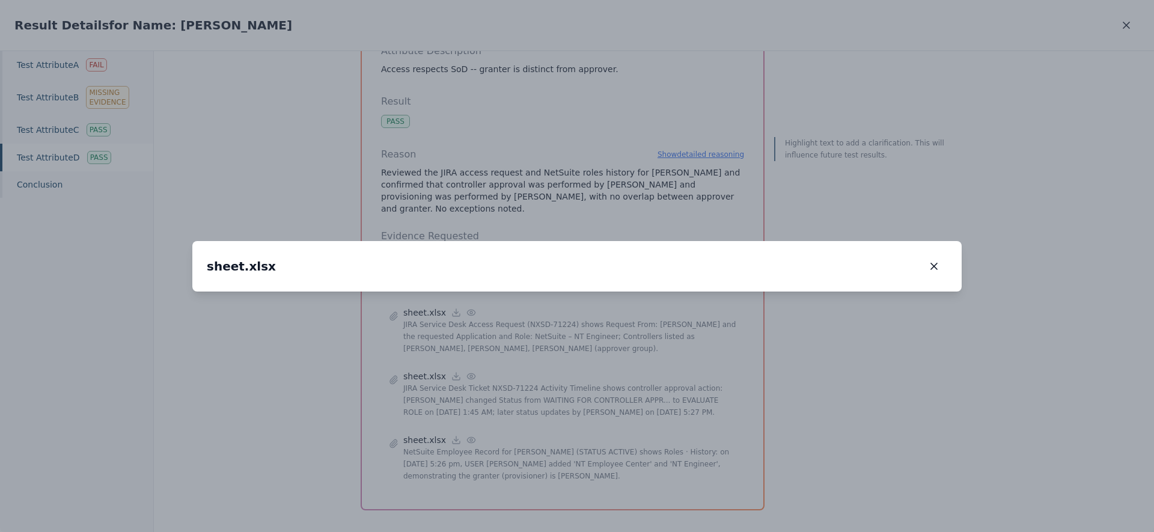
drag, startPoint x: 328, startPoint y: 347, endPoint x: 490, endPoint y: 183, distance: 230.4
click at [721, 154] on img at bounding box center [721, 154] width 0 height 0
drag, startPoint x: 434, startPoint y: 292, endPoint x: 474, endPoint y: 263, distance: 49.5
click at [779, 99] on img at bounding box center [779, 99] width 0 height 0
drag, startPoint x: 263, startPoint y: 348, endPoint x: 330, endPoint y: 287, distance: 90.2
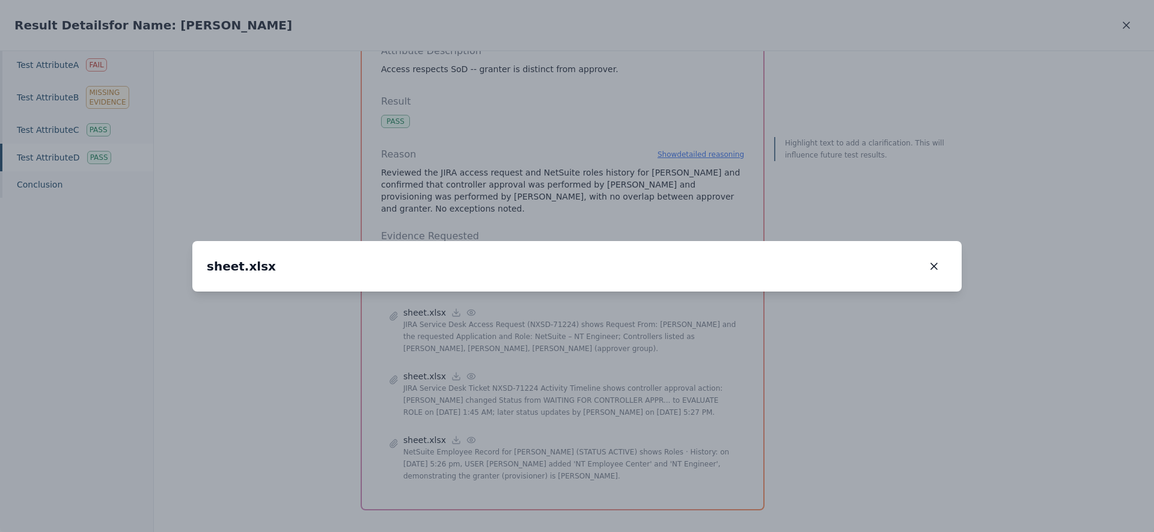
click at [845, 41] on img at bounding box center [845, 41] width 0 height 0
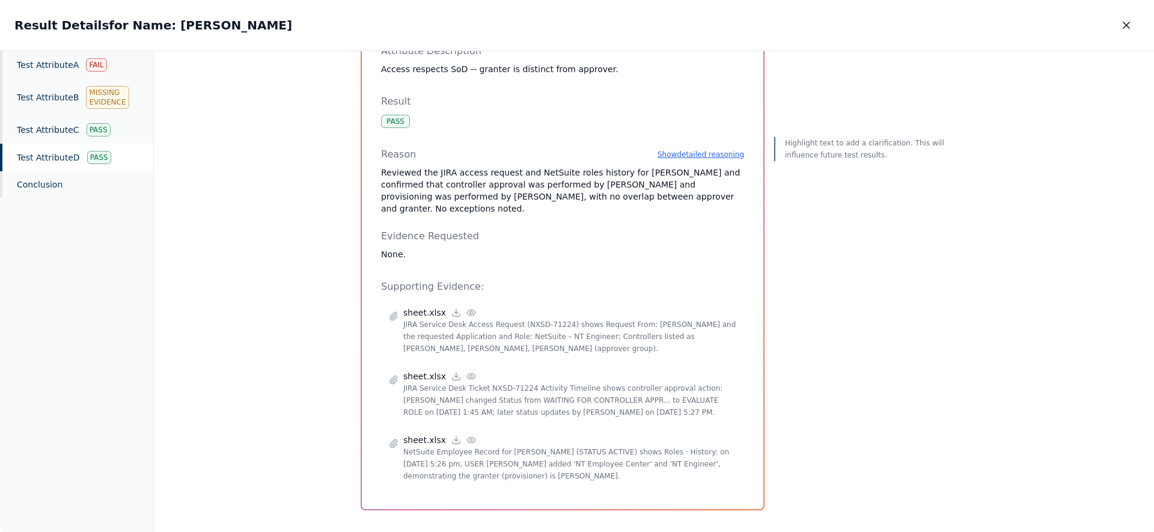
scroll to position [0, 0]
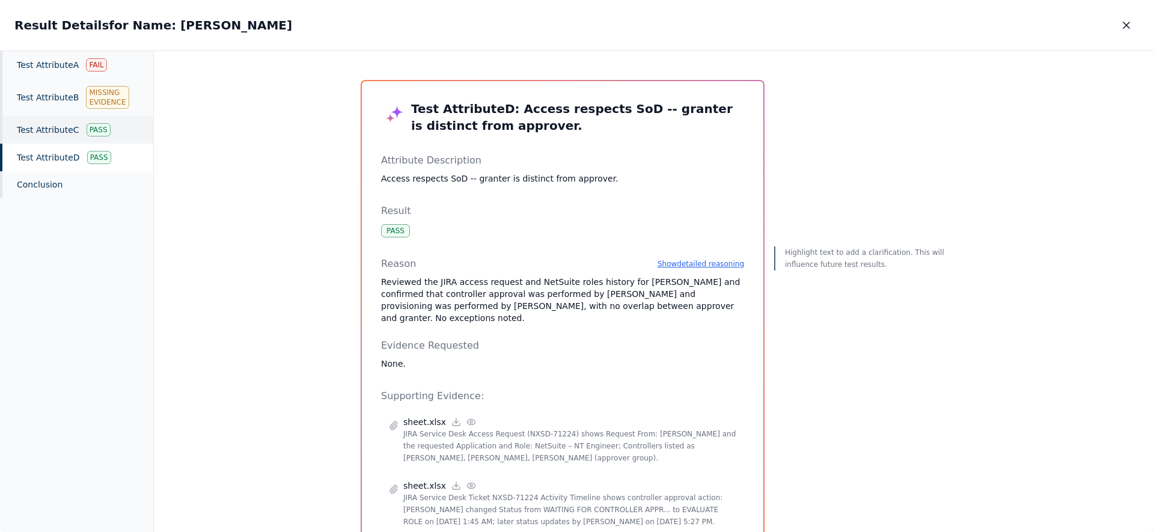
click at [37, 131] on div "Test Attribute C Pass" at bounding box center [76, 130] width 153 height 28
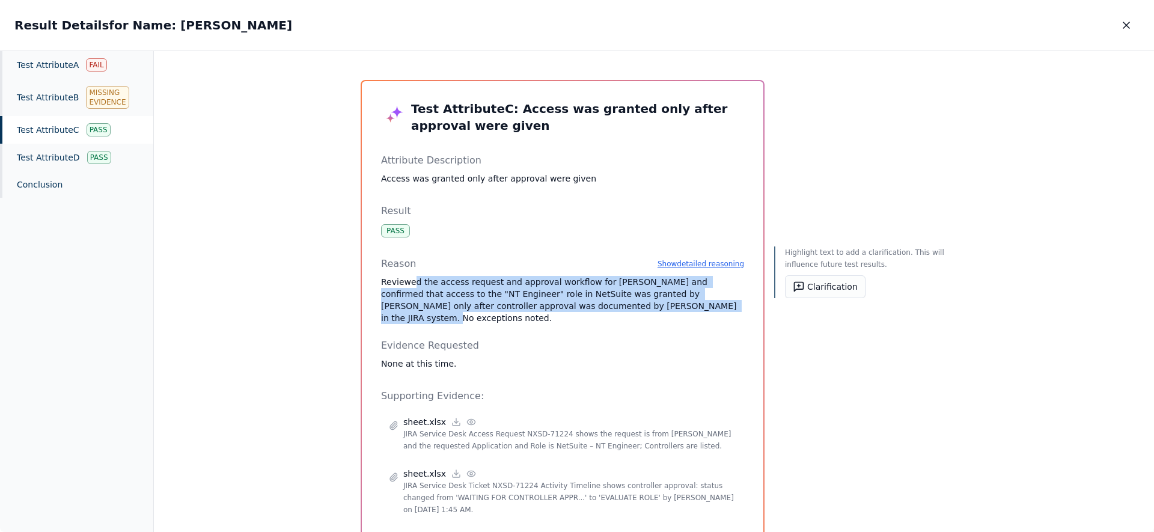
drag, startPoint x: 669, startPoint y: 307, endPoint x: 409, endPoint y: 287, distance: 261.1
click at [409, 287] on p "Reviewed the access request and approval workflow for [PERSON_NAME] and confirm…" at bounding box center [562, 300] width 363 height 48
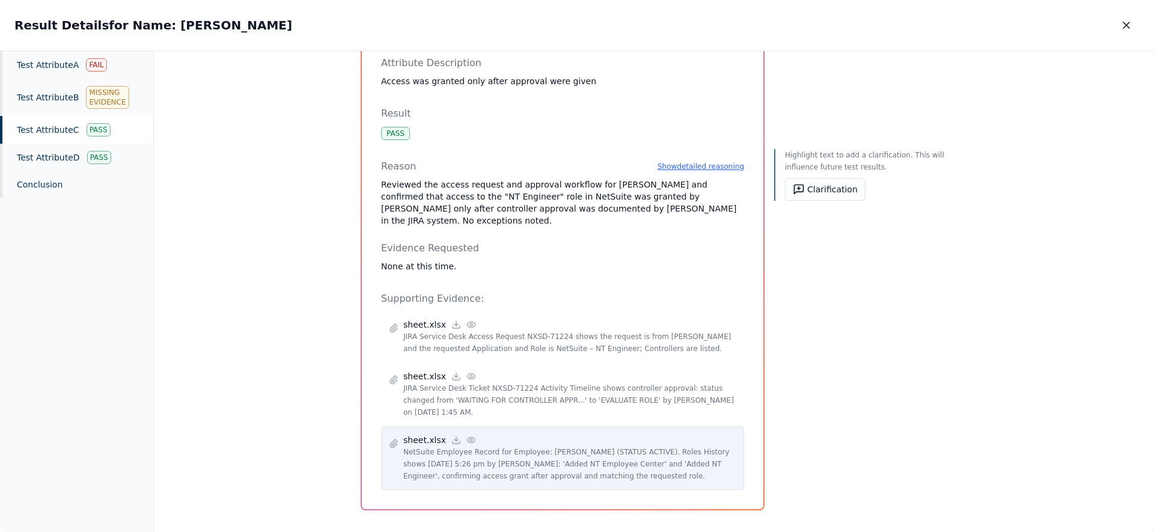
click at [467, 435] on icon at bounding box center [472, 440] width 10 height 10
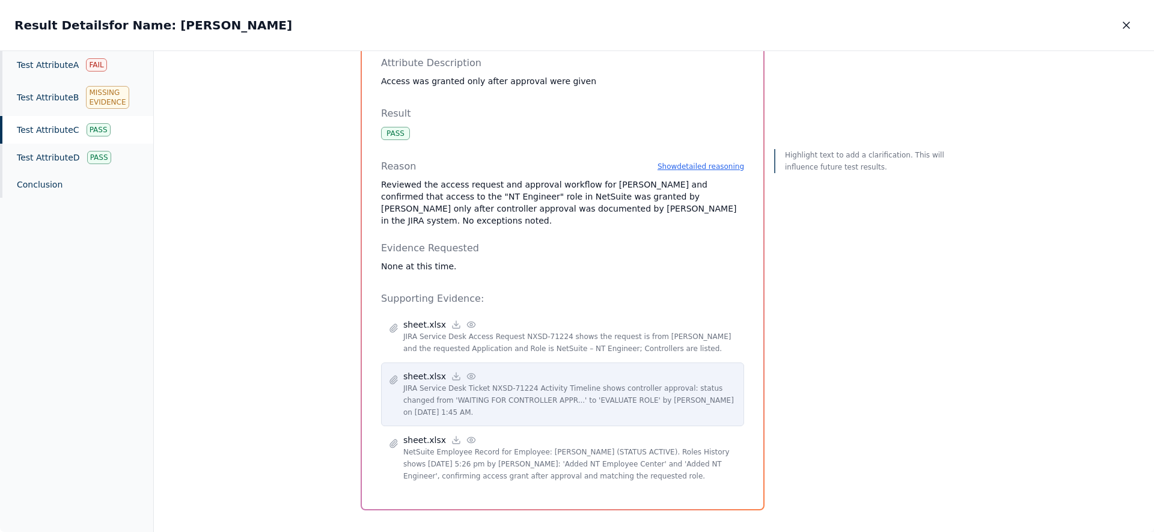
click at [470, 375] on circle at bounding box center [471, 376] width 2 height 2
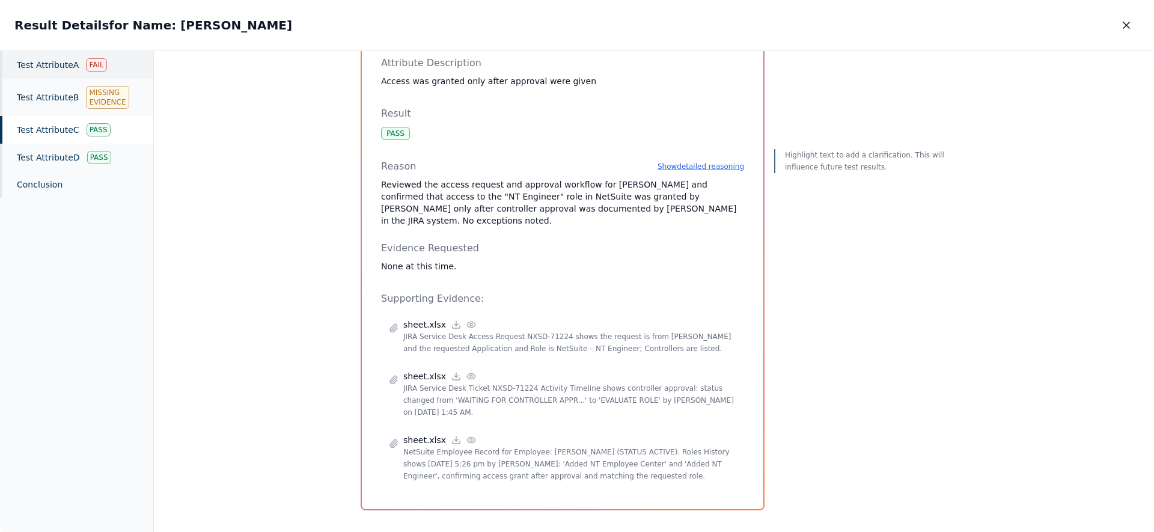
click at [64, 70] on div "Test Attribute A Fail" at bounding box center [76, 65] width 153 height 28
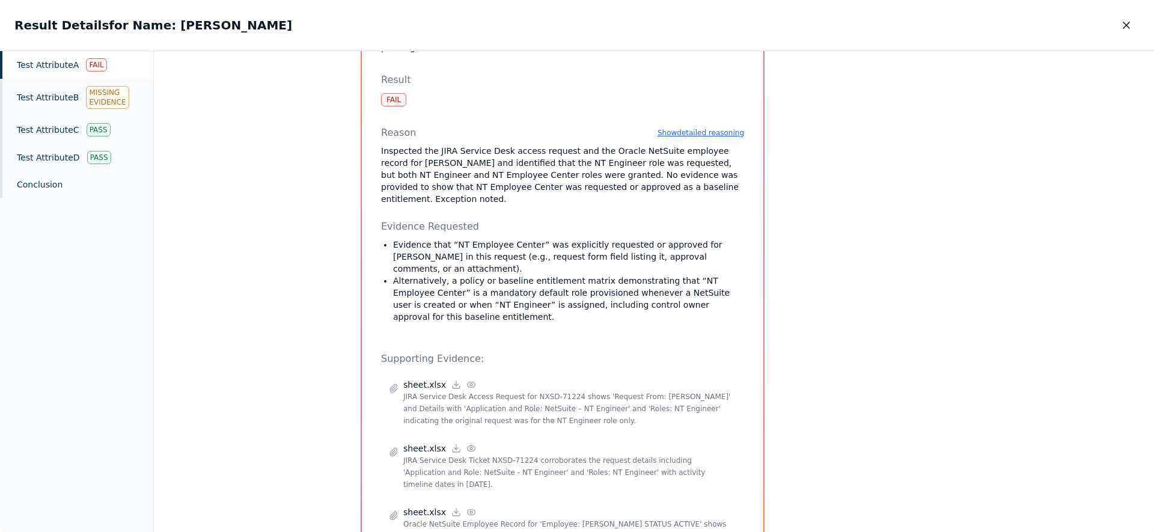
scroll to position [99, 0]
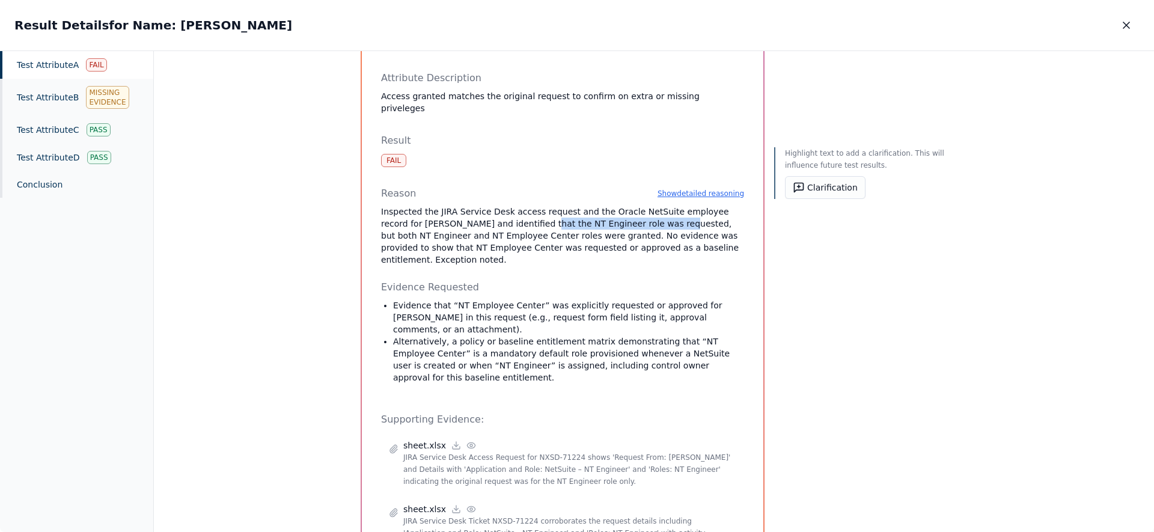
drag, startPoint x: 490, startPoint y: 196, endPoint x: 619, endPoint y: 197, distance: 129.3
click at [619, 206] on p "Inspected the JIRA Service Desk access request and the Oracle NetSuite employee…" at bounding box center [562, 236] width 363 height 60
drag, startPoint x: 655, startPoint y: 196, endPoint x: 512, endPoint y: 209, distance: 143.6
click at [512, 209] on p "Inspected the JIRA Service Desk access request and the Oracle NetSuite employee…" at bounding box center [562, 236] width 363 height 60
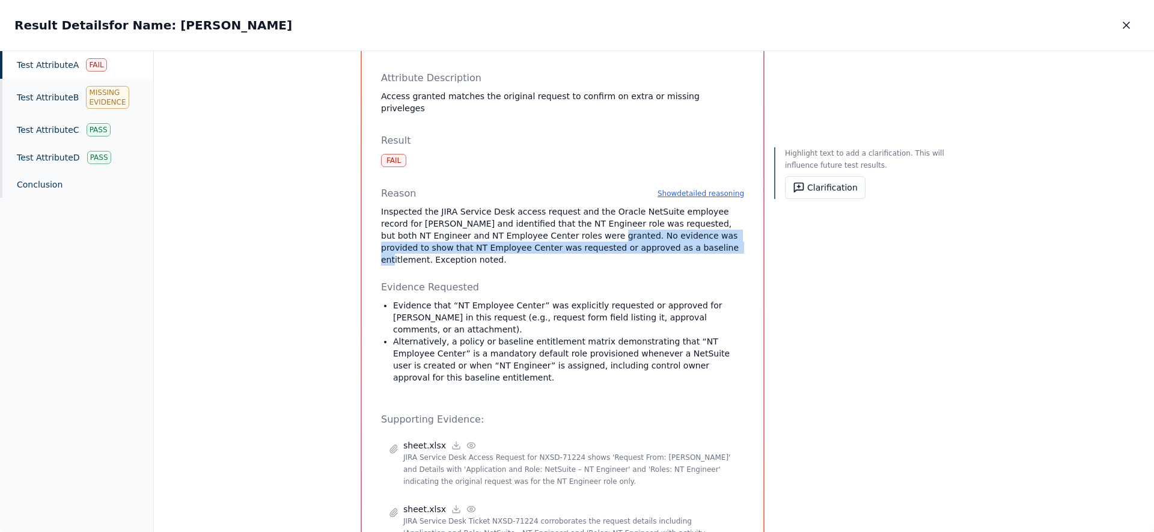
drag, startPoint x: 612, startPoint y: 218, endPoint x: 522, endPoint y: 206, distance: 91.0
click at [522, 206] on p "Inspected the JIRA Service Desk access request and the Oracle NetSuite employee…" at bounding box center [562, 236] width 363 height 60
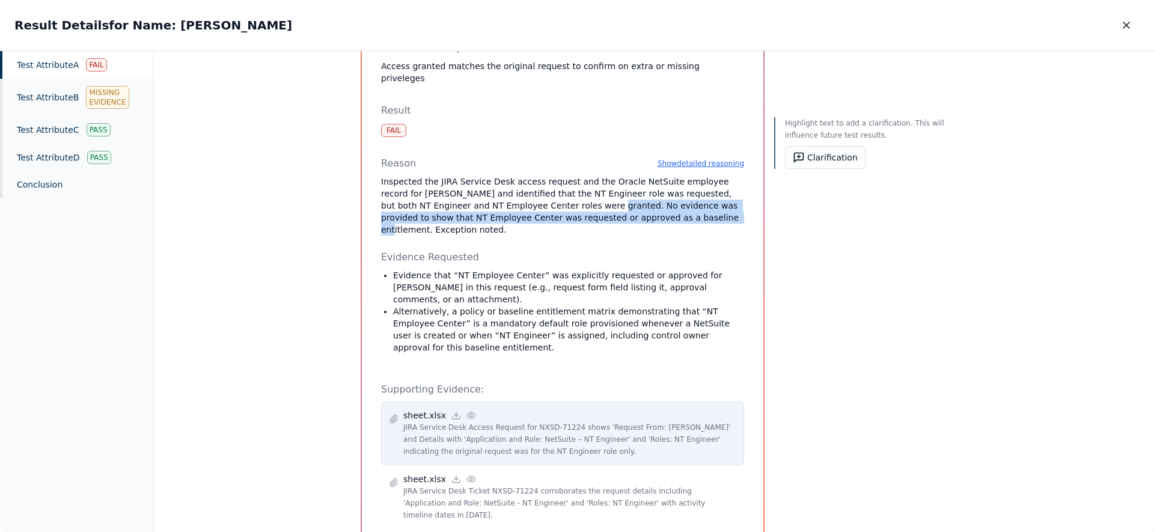
scroll to position [191, 0]
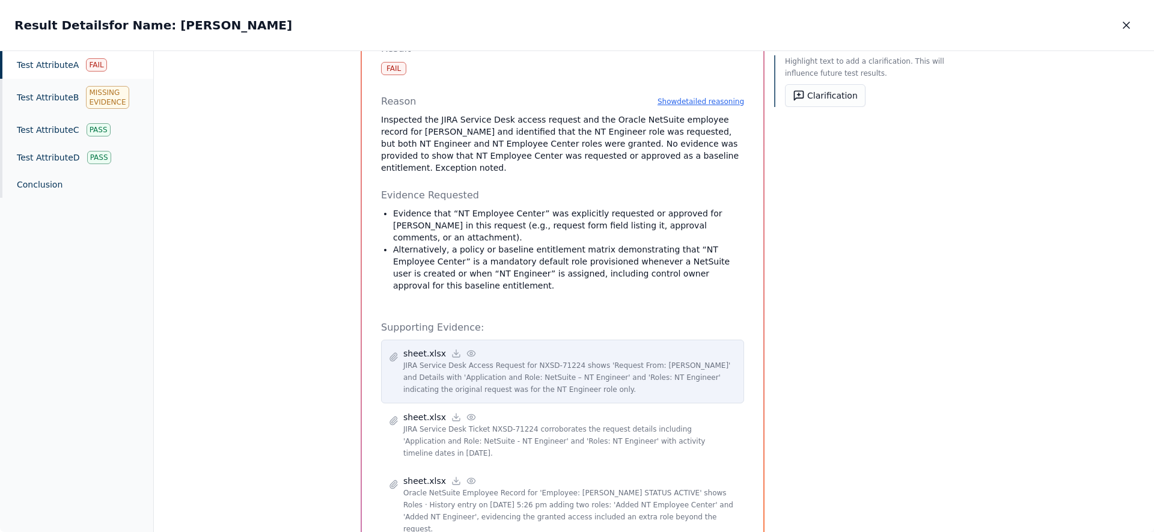
click at [467, 350] on icon at bounding box center [471, 352] width 8 height 5
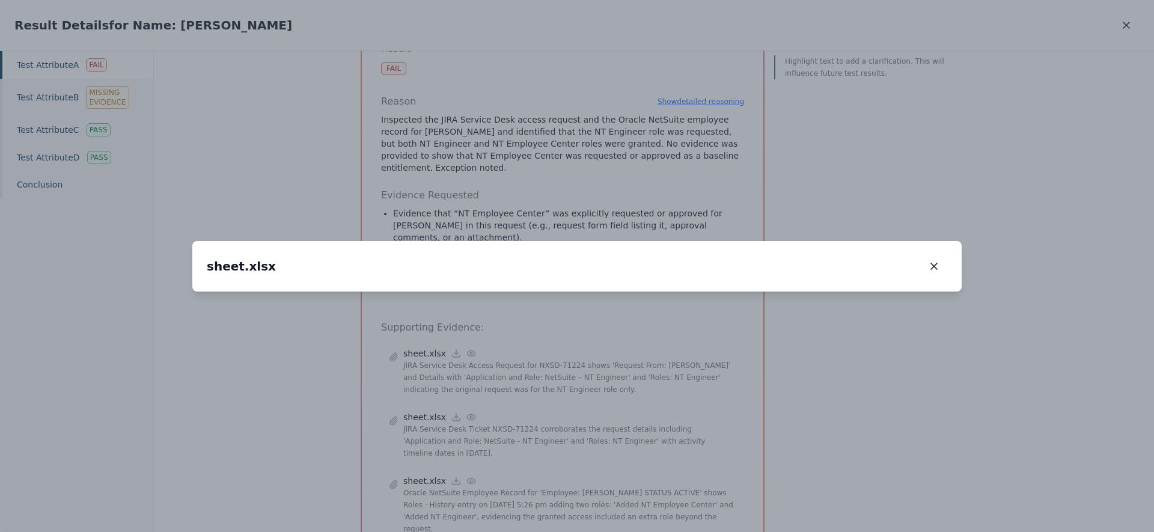
drag, startPoint x: 569, startPoint y: 350, endPoint x: 533, endPoint y: 307, distance: 56.7
click at [568, 279] on img at bounding box center [568, 279] width 0 height 0
drag, startPoint x: 420, startPoint y: 295, endPoint x: 426, endPoint y: 317, distance: 22.9
click at [548, 309] on img at bounding box center [548, 309] width 0 height 0
drag, startPoint x: 396, startPoint y: 168, endPoint x: 378, endPoint y: 144, distance: 30.2
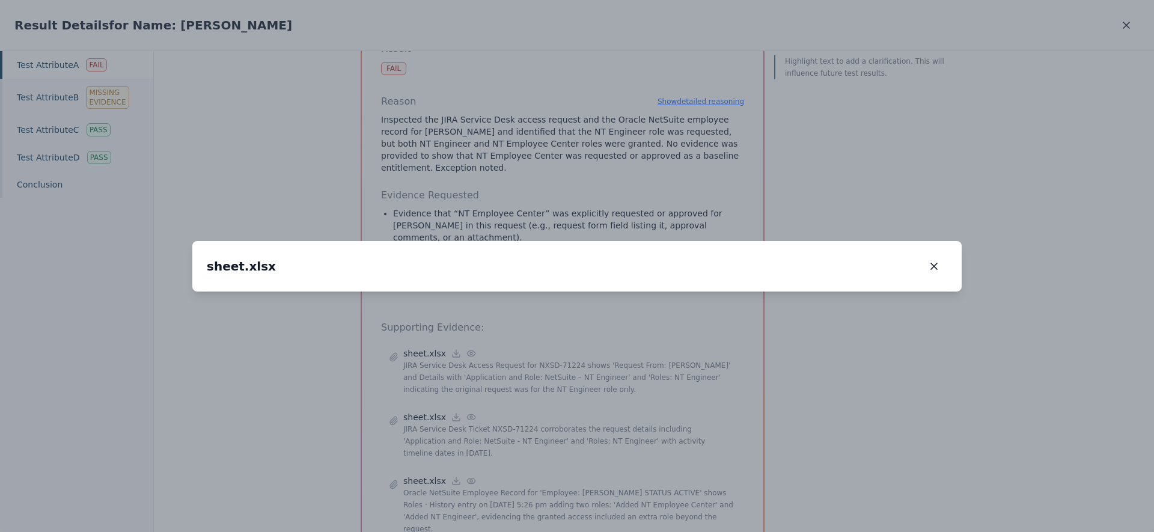
click at [531, 286] on img at bounding box center [531, 286] width 0 height 0
drag, startPoint x: 495, startPoint y: 280, endPoint x: 469, endPoint y: 262, distance: 31.5
click at [514, 272] on img at bounding box center [514, 272] width 0 height 0
drag, startPoint x: 536, startPoint y: 423, endPoint x: 625, endPoint y: 423, distance: 89.6
click at [594, 269] on img at bounding box center [594, 269] width 0 height 0
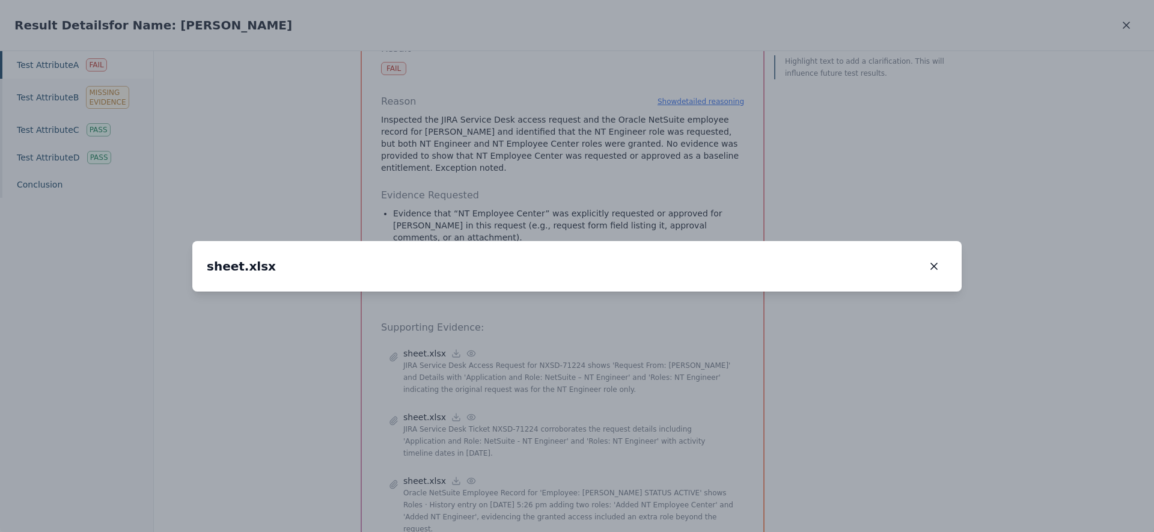
drag, startPoint x: 908, startPoint y: 418, endPoint x: 881, endPoint y: 407, distance: 28.6
click at [593, 269] on img at bounding box center [593, 269] width 0 height 0
drag, startPoint x: 657, startPoint y: 414, endPoint x: 622, endPoint y: 366, distance: 58.9
click at [533, 212] on img at bounding box center [533, 212] width 0 height 0
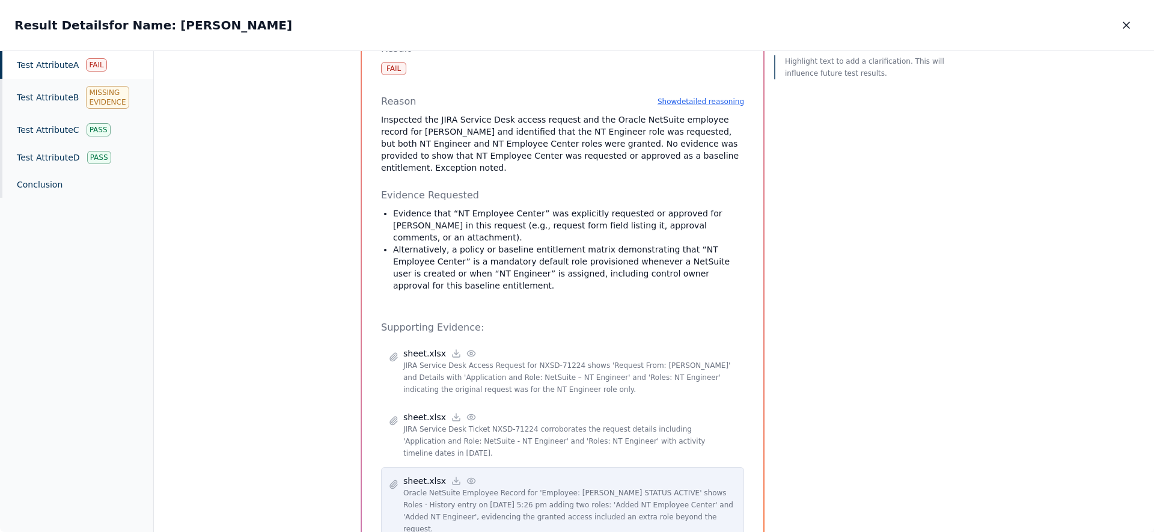
click at [467, 476] on icon at bounding box center [472, 481] width 10 height 10
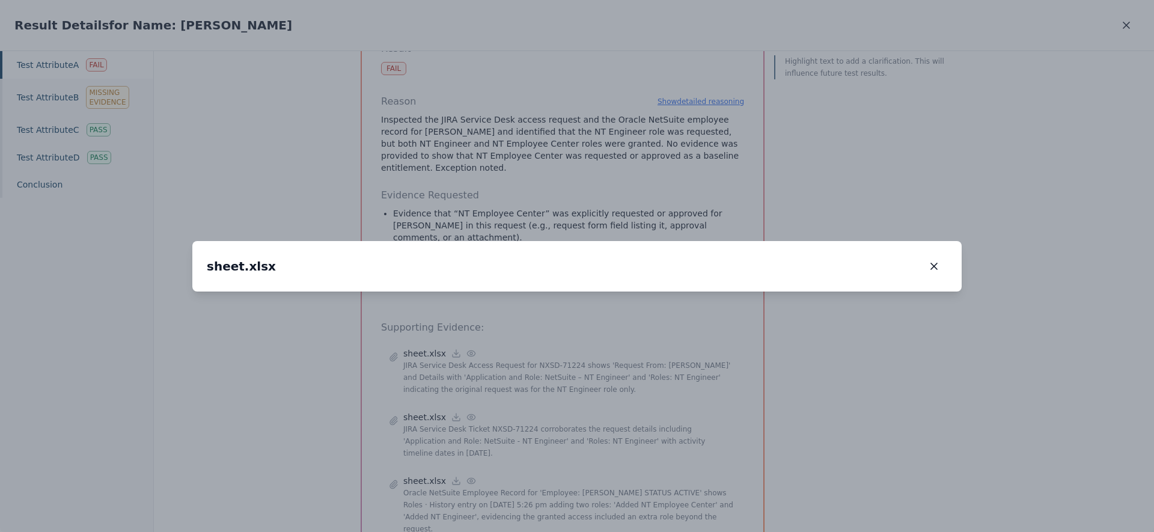
drag, startPoint x: 435, startPoint y: 366, endPoint x: 480, endPoint y: 245, distance: 128.4
click at [621, 174] on img at bounding box center [621, 174] width 0 height 0
drag, startPoint x: 418, startPoint y: 309, endPoint x: 463, endPoint y: 285, distance: 51.1
click at [655, 151] on img at bounding box center [655, 151] width 0 height 0
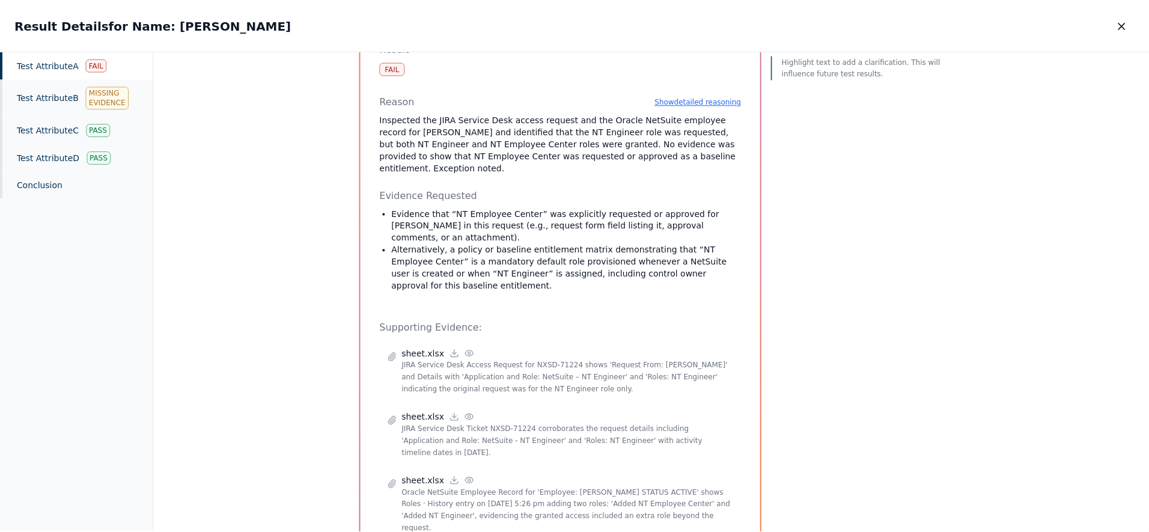
scroll to position [170, 0]
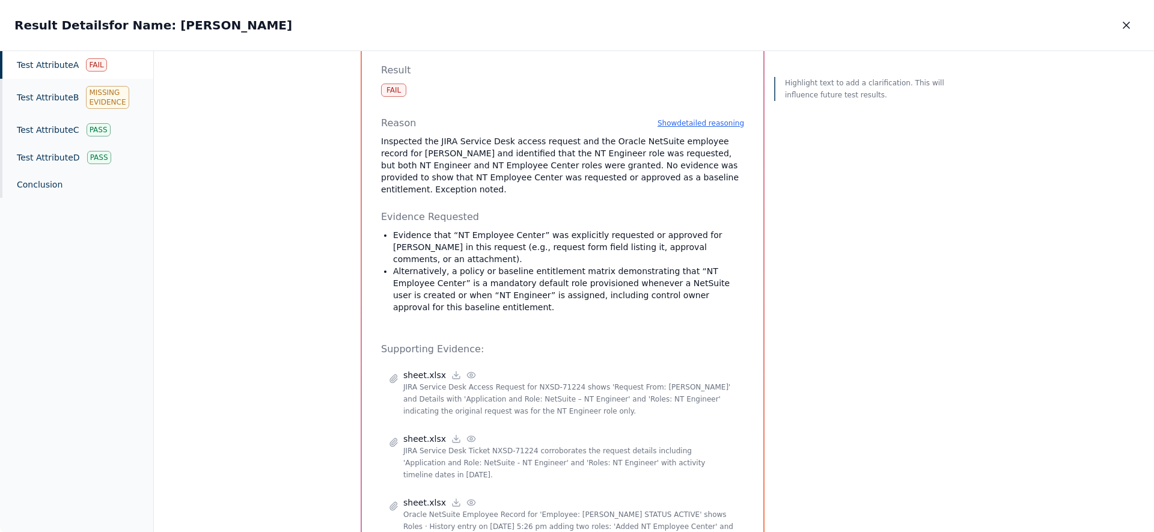
drag, startPoint x: 446, startPoint y: 138, endPoint x: 726, endPoint y: 124, distance: 279.9
click at [727, 135] on p "Inspected the JIRA Service Desk access request and the Oracle NetSuite employee…" at bounding box center [562, 165] width 363 height 60
drag, startPoint x: 718, startPoint y: 124, endPoint x: 448, endPoint y: 137, distance: 270.2
click at [448, 137] on p "Inspected the JIRA Service Desk access request and the Oracle NetSuite employee…" at bounding box center [562, 165] width 363 height 60
click at [827, 118] on button "Clarification" at bounding box center [825, 117] width 81 height 23
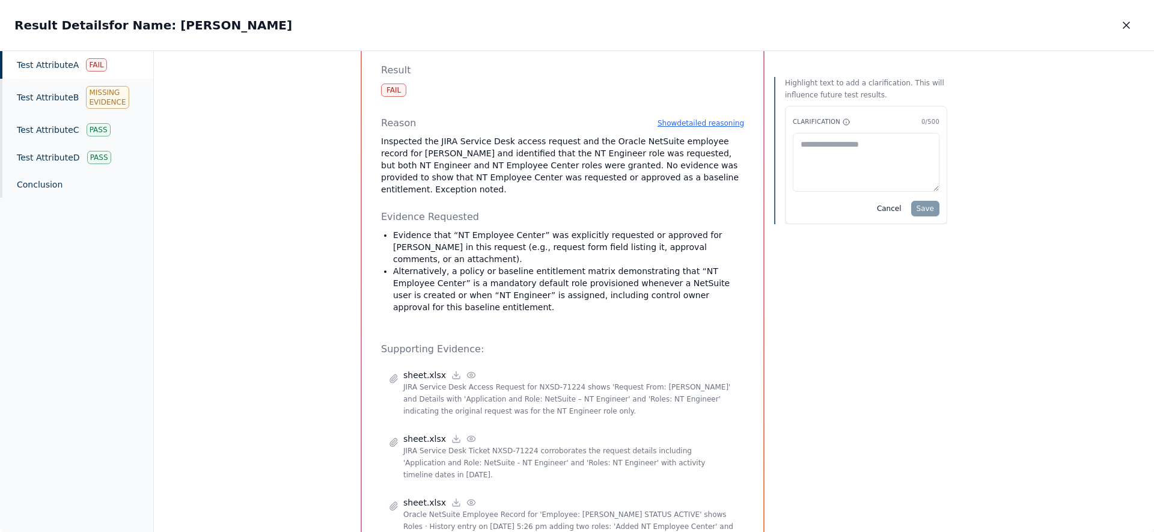
click at [822, 161] on textarea at bounding box center [866, 162] width 147 height 59
type textarea "**********"
click at [932, 211] on button "Save" at bounding box center [925, 209] width 28 height 16
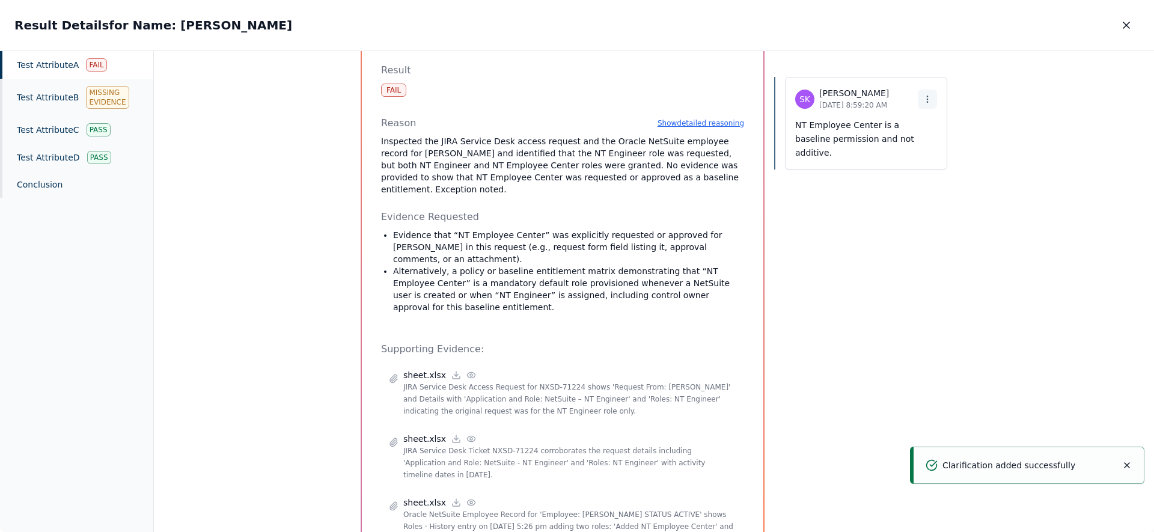
click at [926, 100] on icon at bounding box center [928, 99] width 10 height 10
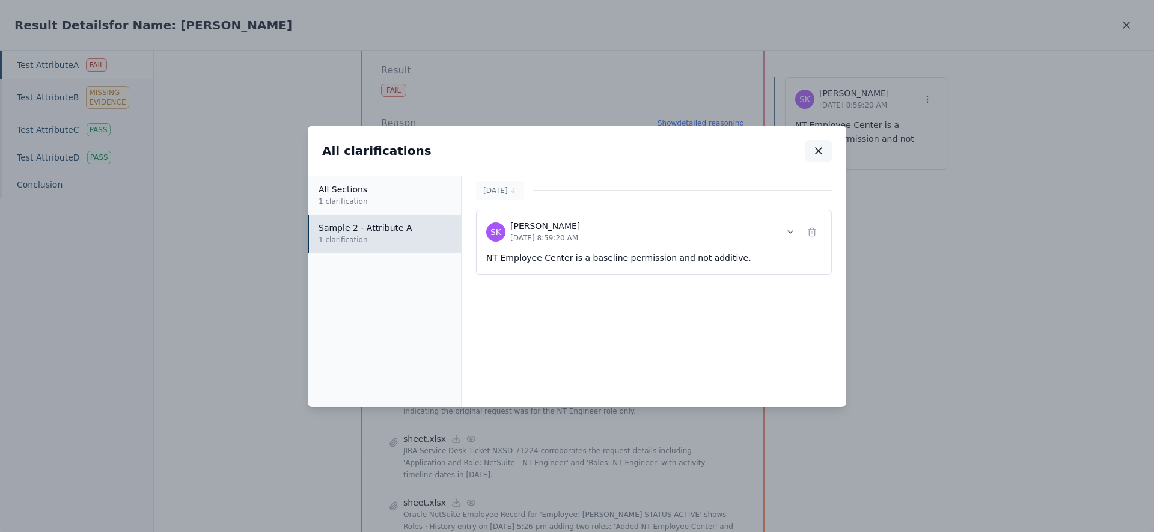
click at [815, 150] on icon "button" at bounding box center [819, 151] width 12 height 12
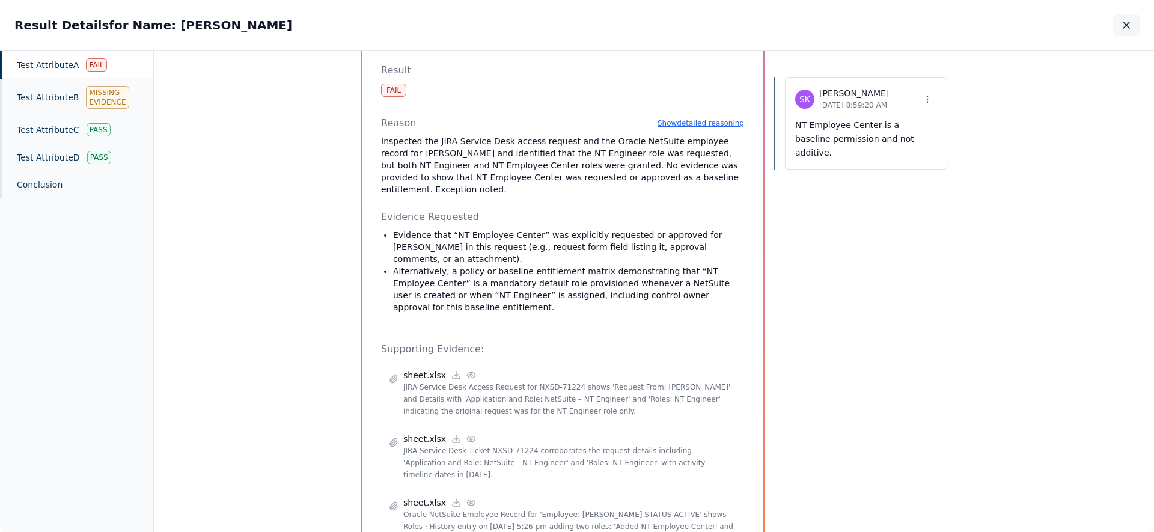
click at [1127, 20] on icon "button" at bounding box center [1127, 25] width 12 height 12
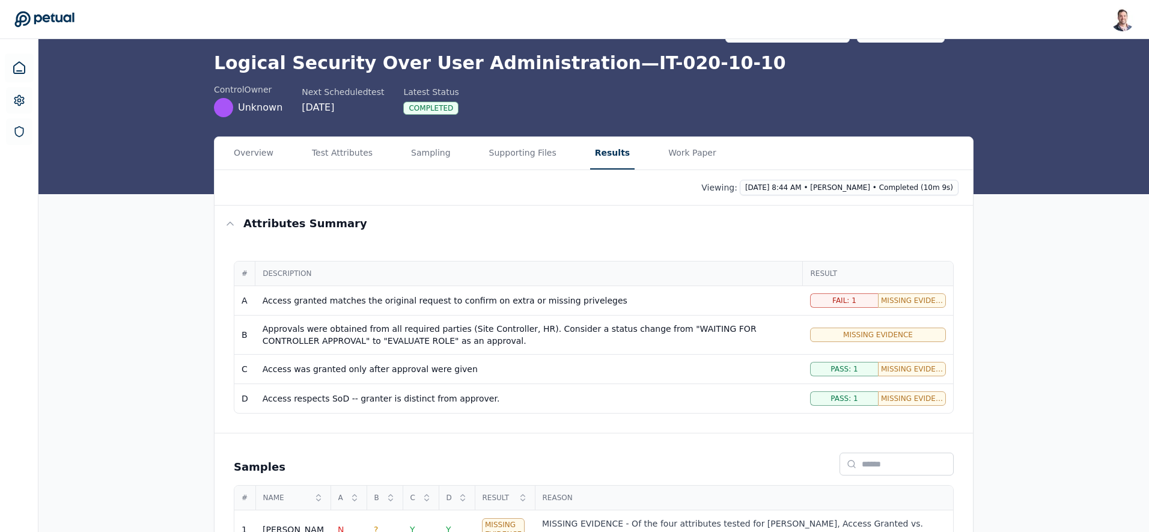
scroll to position [38, 0]
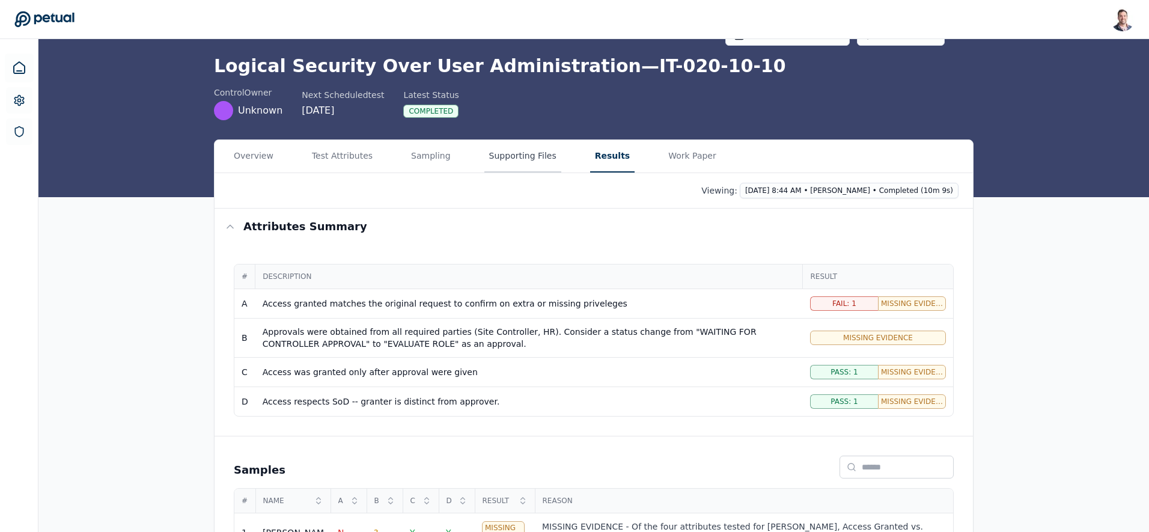
click at [514, 160] on main "Upload supporting files Run manually Logical Security Over User Administration …" at bounding box center [593, 306] width 1111 height 610
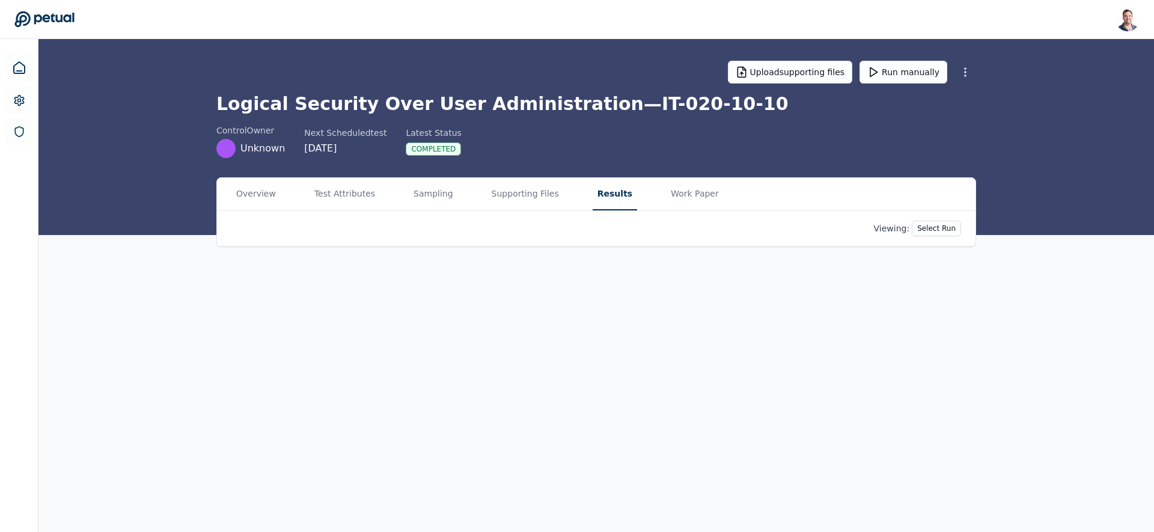
click at [607, 186] on button "Results" at bounding box center [615, 194] width 44 height 32
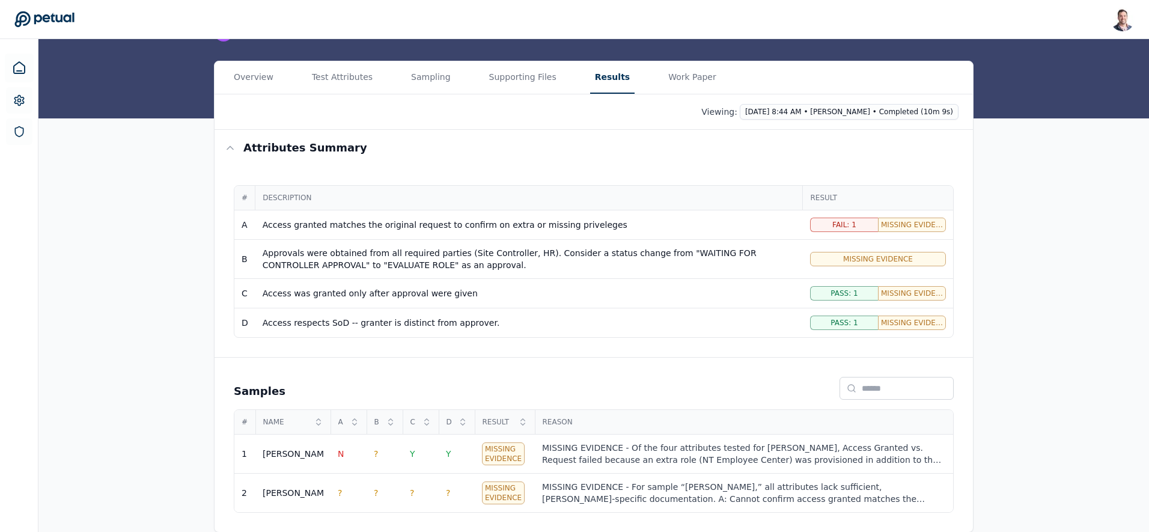
scroll to position [117, 0]
click at [20, 101] on circle at bounding box center [18, 100] width 3 height 3
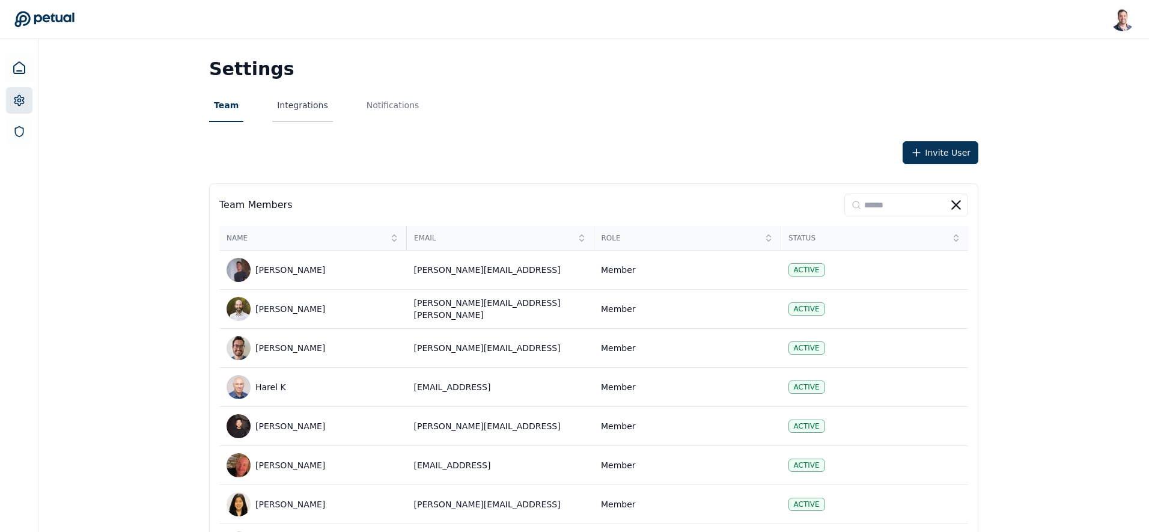
click at [299, 105] on button "Integrations" at bounding box center [302, 106] width 60 height 32
click at [236, 108] on button "Team" at bounding box center [226, 106] width 34 height 32
click at [291, 103] on button "Integrations" at bounding box center [302, 106] width 60 height 32
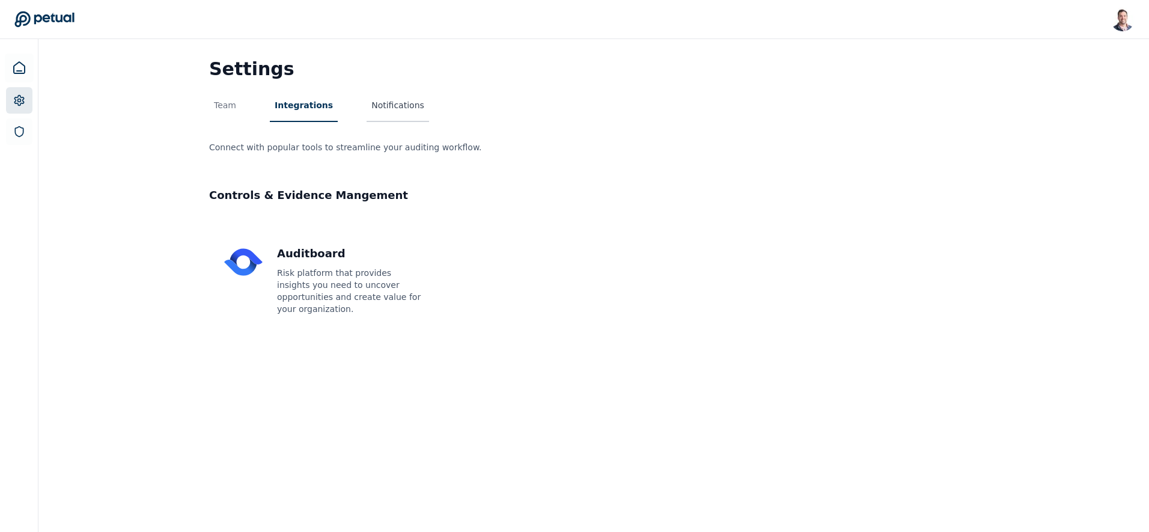
click at [373, 112] on button "Notifications" at bounding box center [398, 106] width 63 height 32
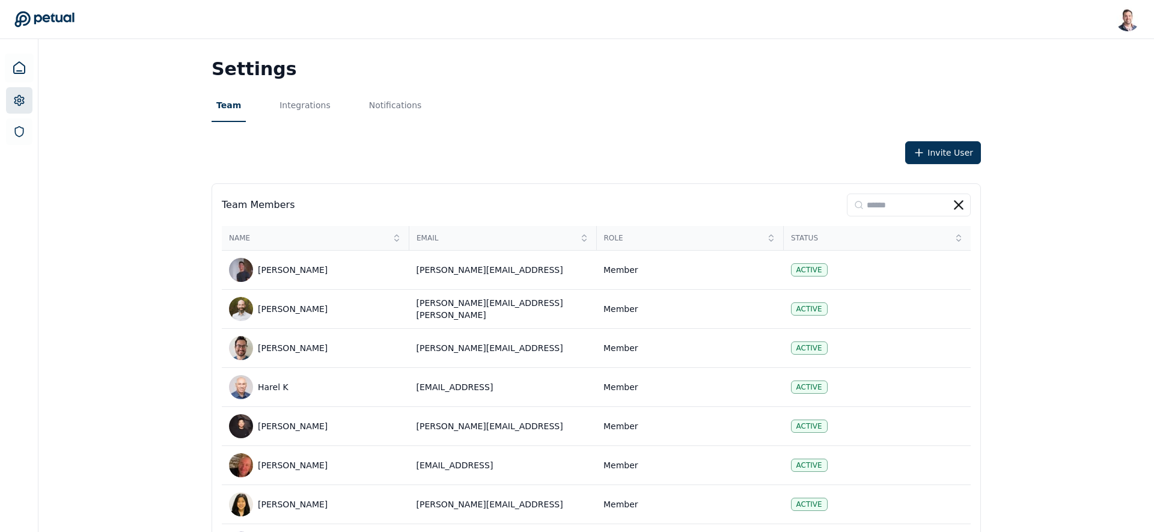
click at [227, 108] on button "Team" at bounding box center [229, 106] width 34 height 32
click at [293, 107] on button "Integrations" at bounding box center [302, 106] width 60 height 32
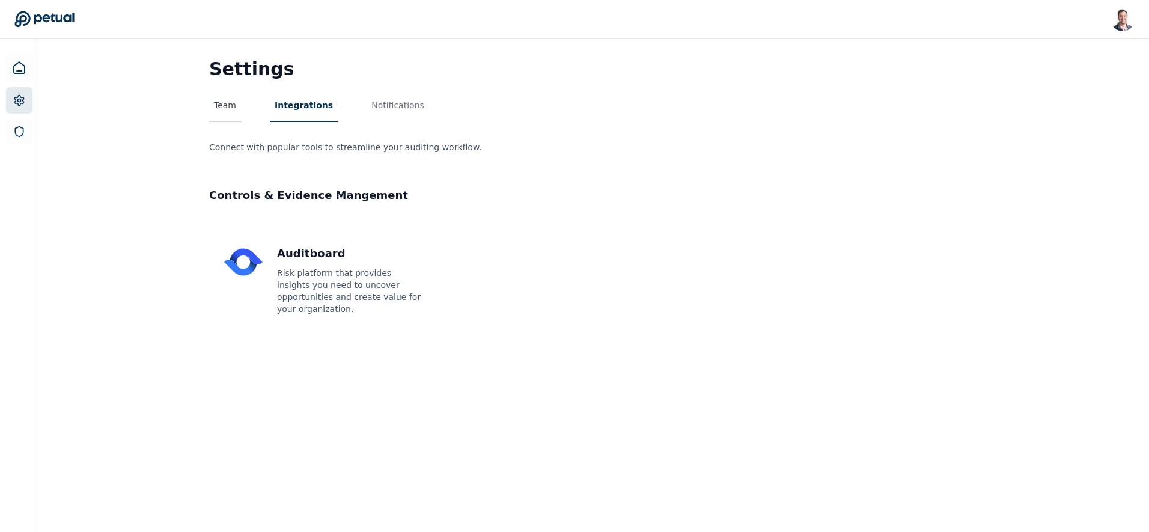
click at [210, 108] on button "Team" at bounding box center [225, 106] width 32 height 32
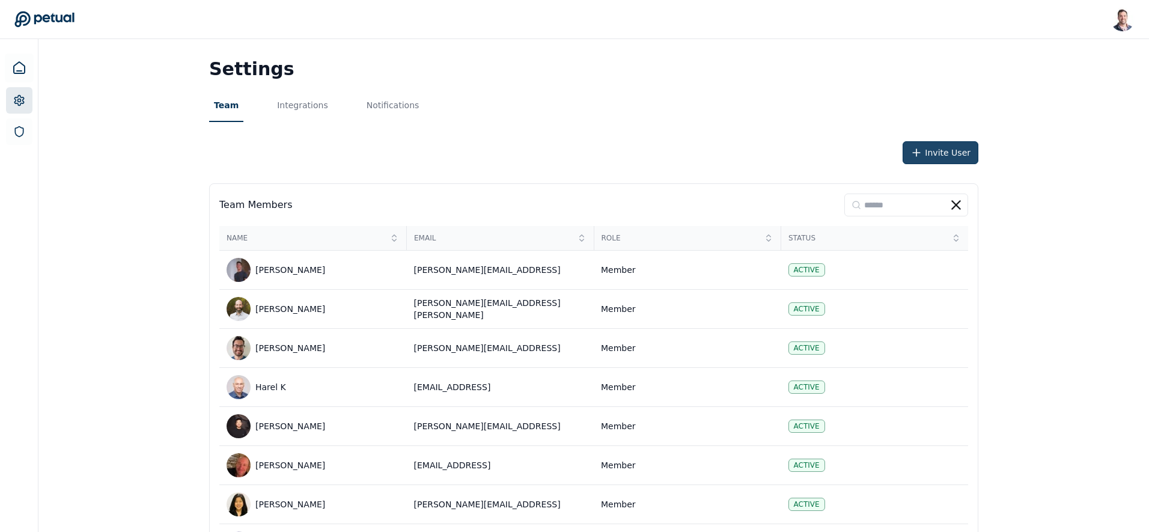
click at [946, 153] on button "Invite User" at bounding box center [941, 152] width 76 height 23
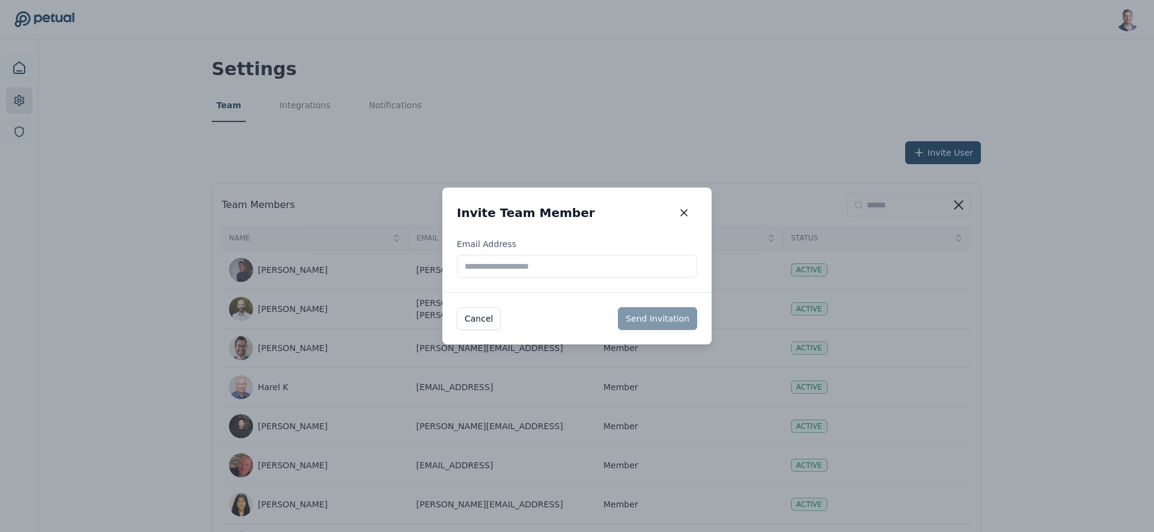
click at [571, 263] on input "Email Address" at bounding box center [577, 266] width 240 height 23
click at [632, 259] on input "Email Address" at bounding box center [577, 266] width 240 height 23
click at [626, 217] on div "Invite Team Member Invite Team Member" at bounding box center [576, 213] width 269 height 50
click at [678, 212] on icon "button" at bounding box center [684, 213] width 12 height 12
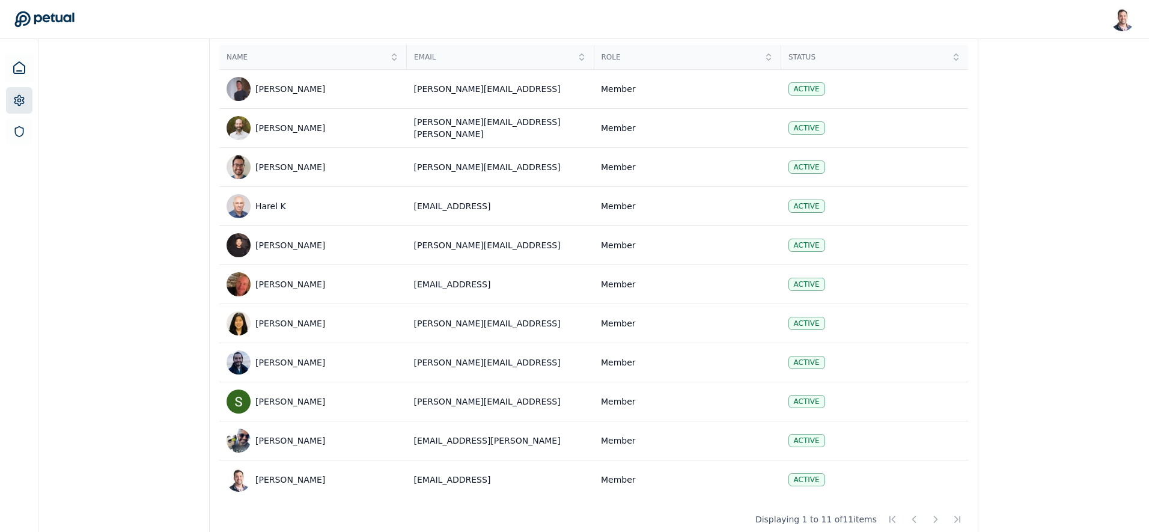
scroll to position [167, 0]
